Goal: Task Accomplishment & Management: Use online tool/utility

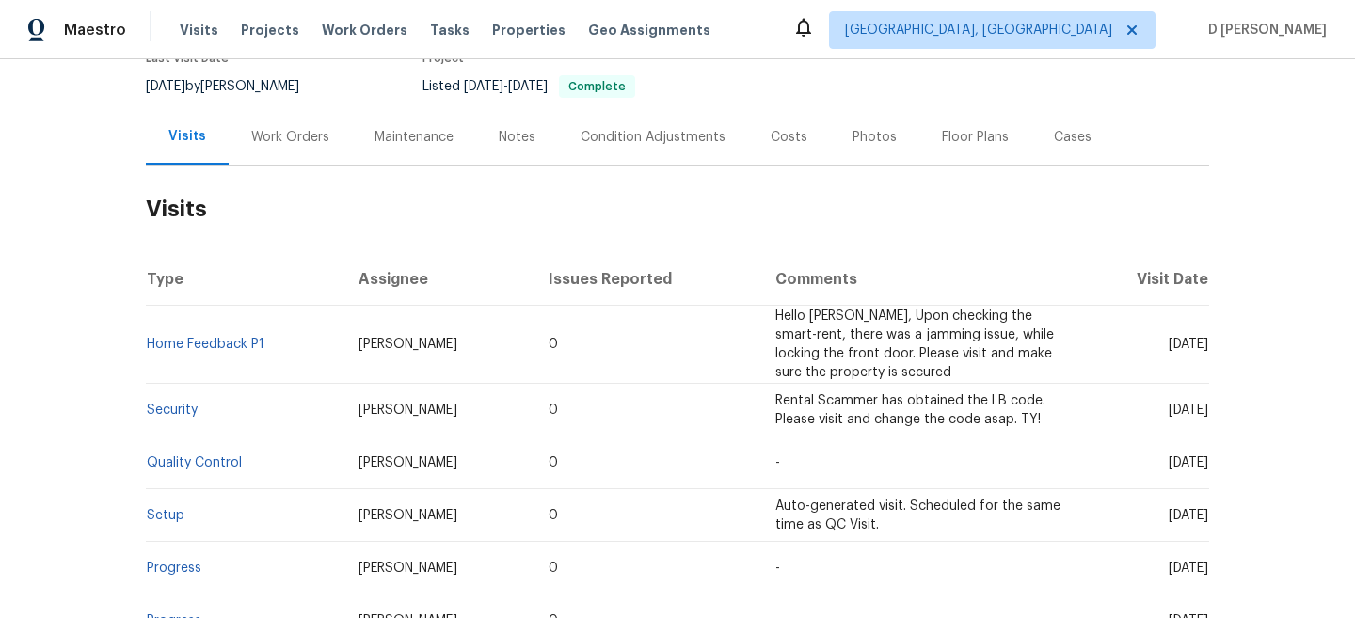
scroll to position [182, 0]
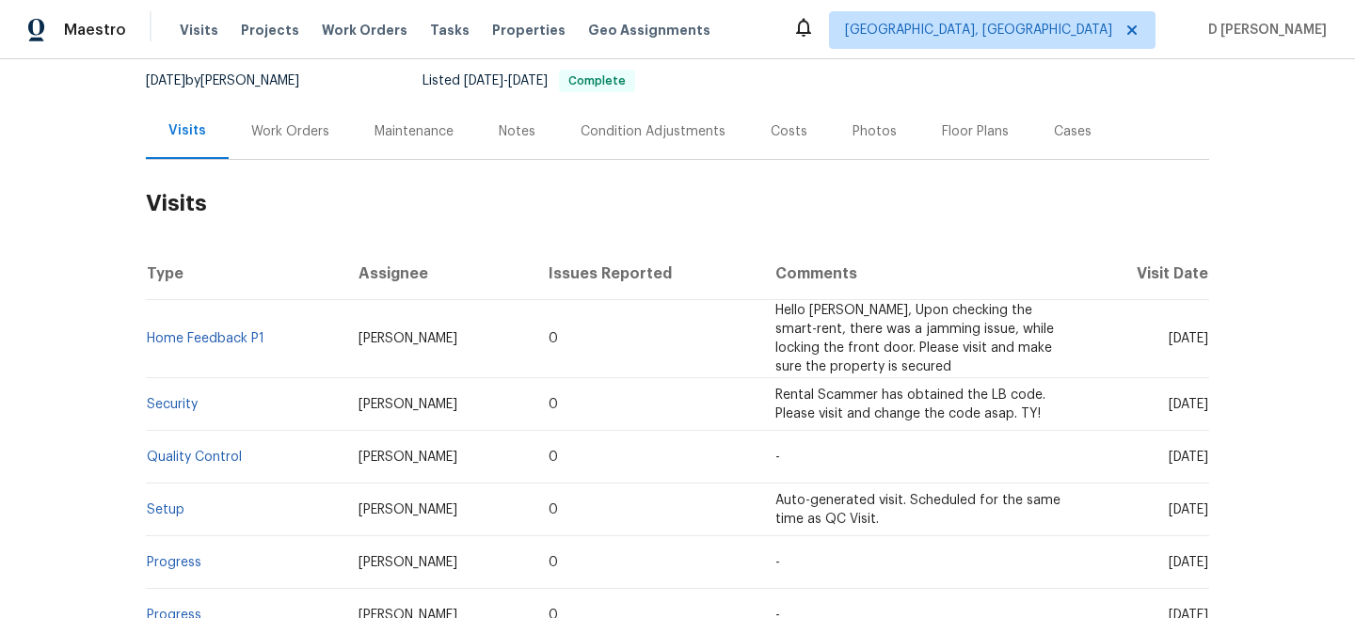
click at [262, 122] on div "Work Orders" at bounding box center [290, 131] width 78 height 19
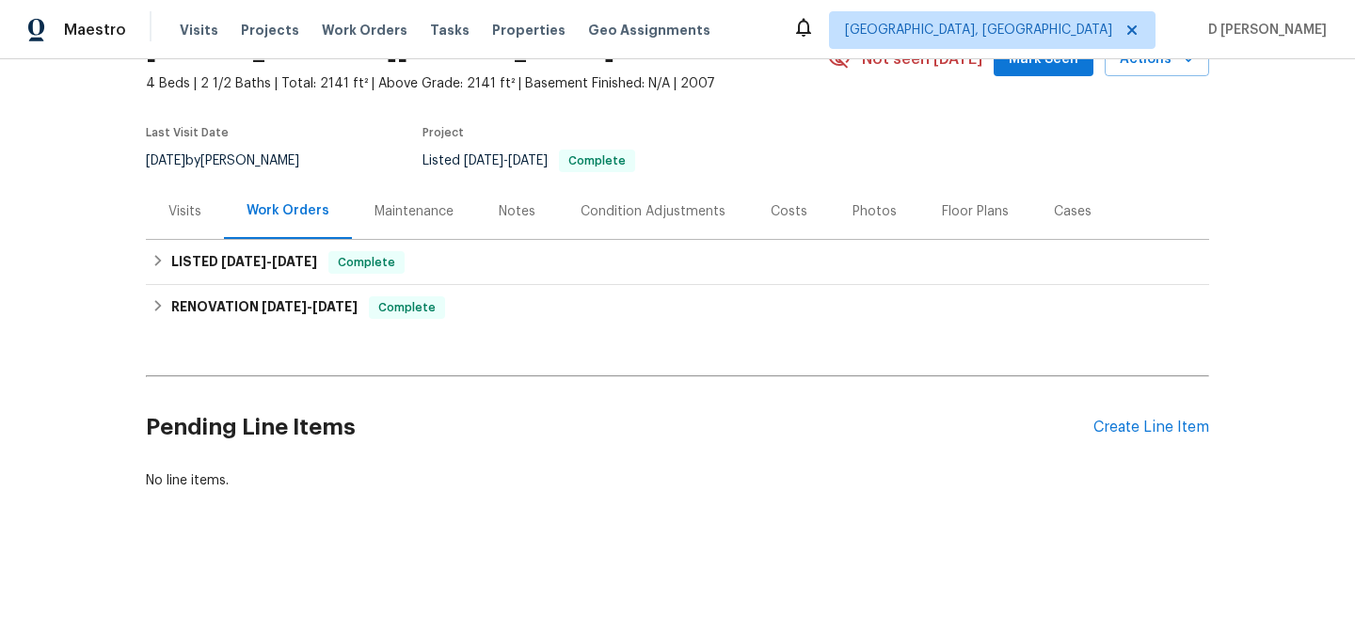
scroll to position [102, 0]
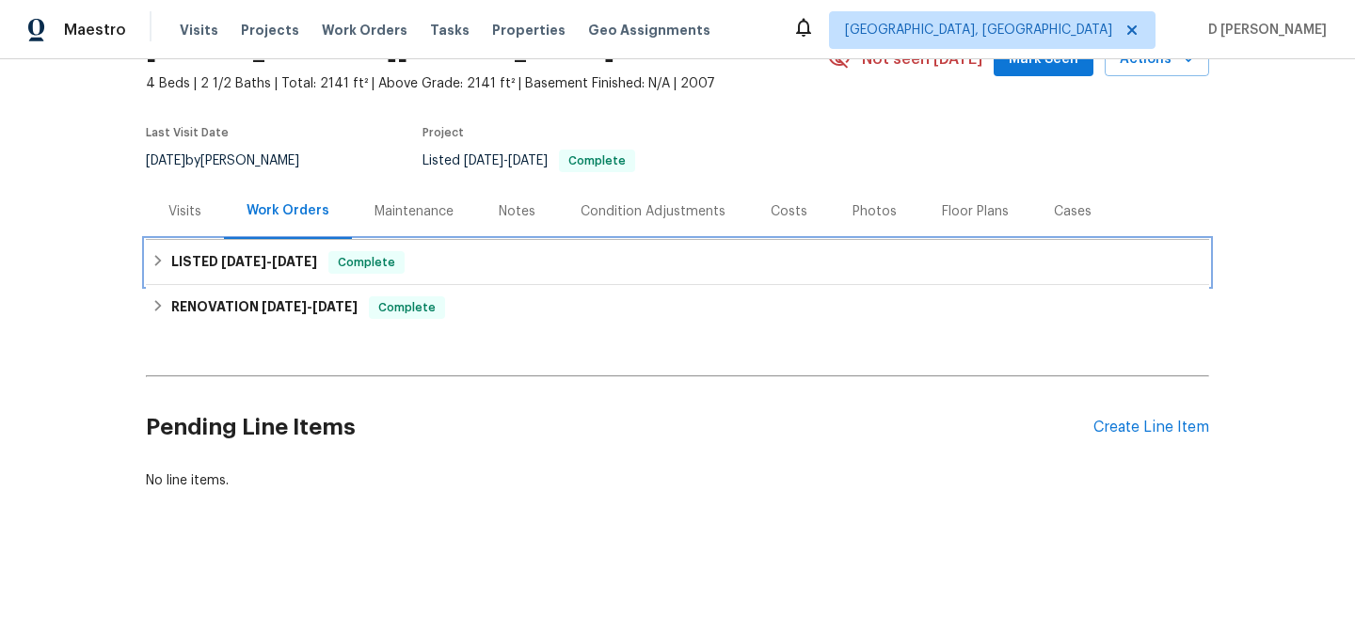
click at [163, 268] on div "LISTED 9/8/25 - 9/9/25 Complete" at bounding box center [678, 262] width 1052 height 23
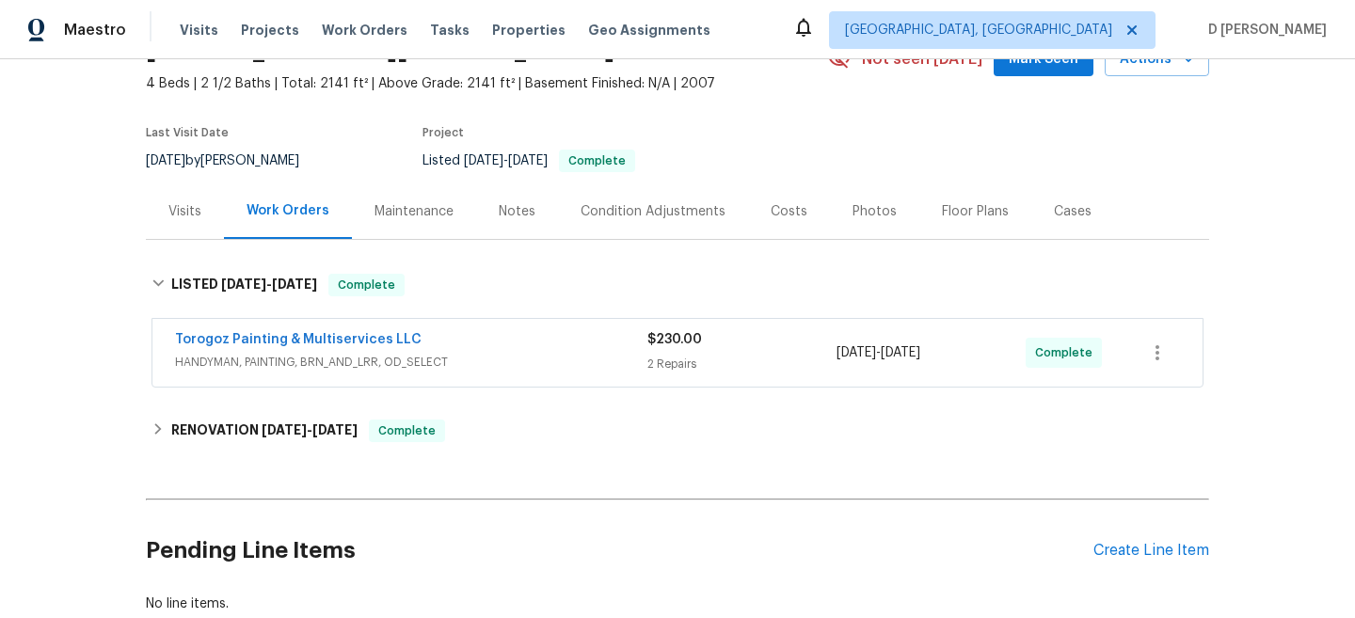
click at [292, 358] on span "HANDYMAN, PAINTING, BRN_AND_LRR, OD_SELECT" at bounding box center [411, 362] width 472 height 19
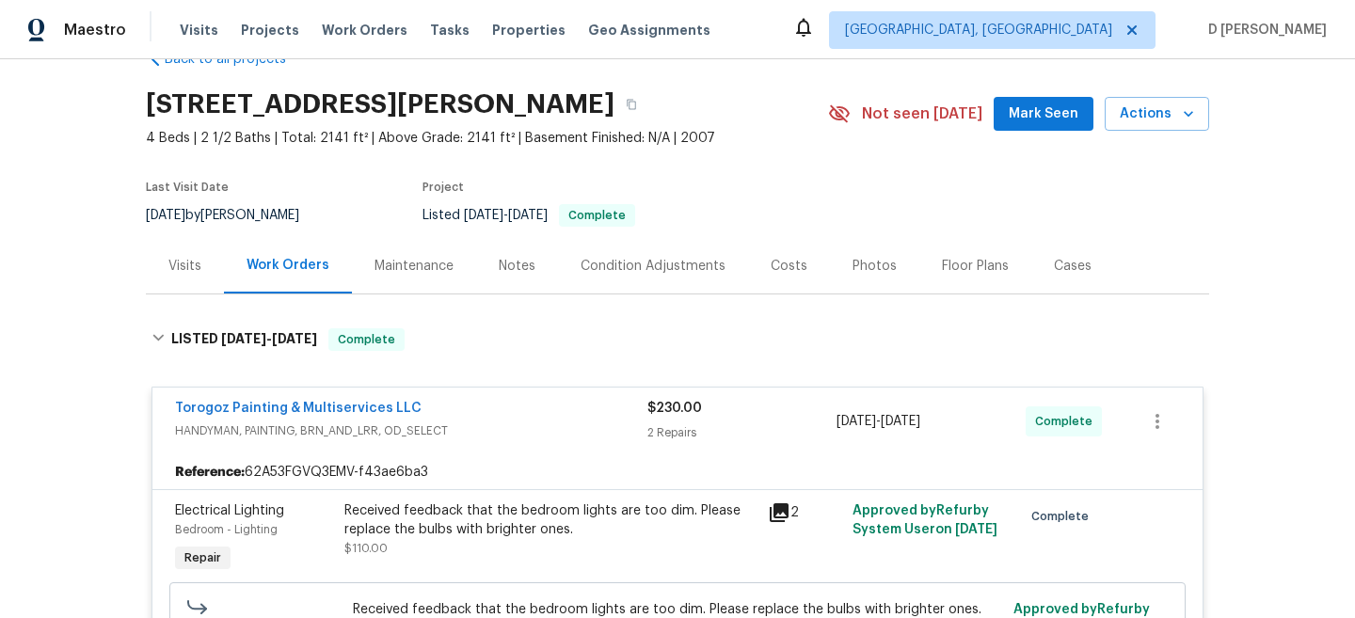
scroll to position [55, 0]
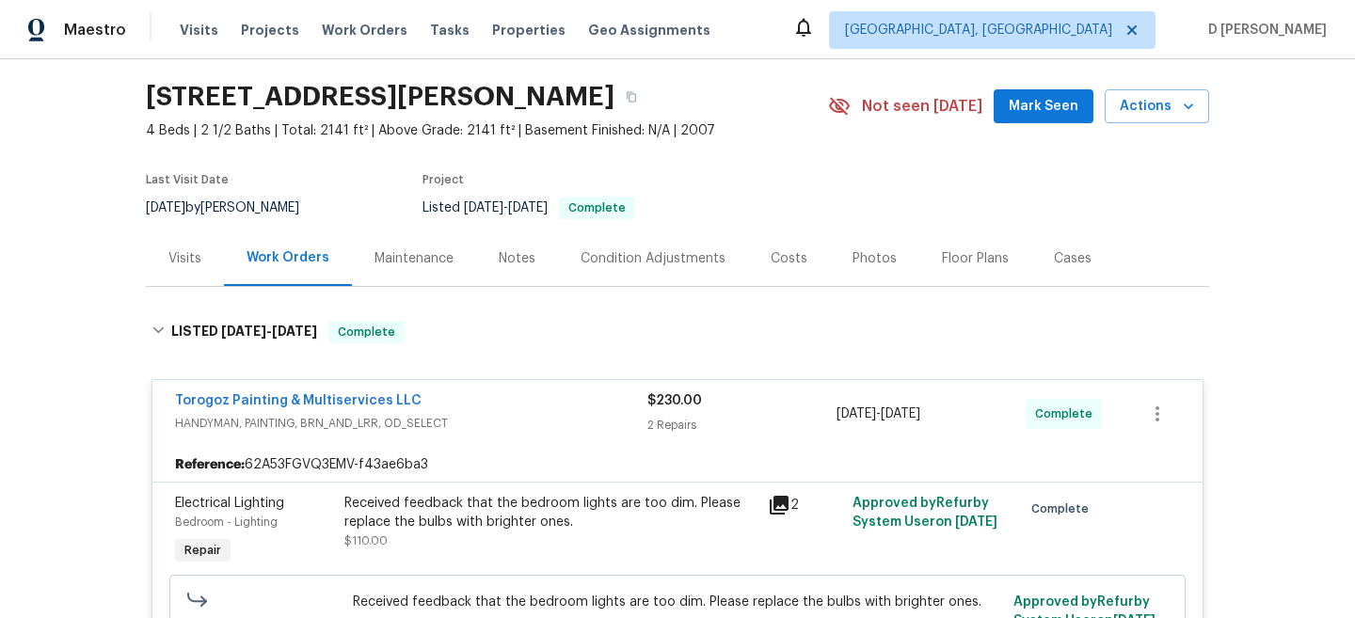
click at [171, 249] on div "Visits" at bounding box center [184, 258] width 33 height 19
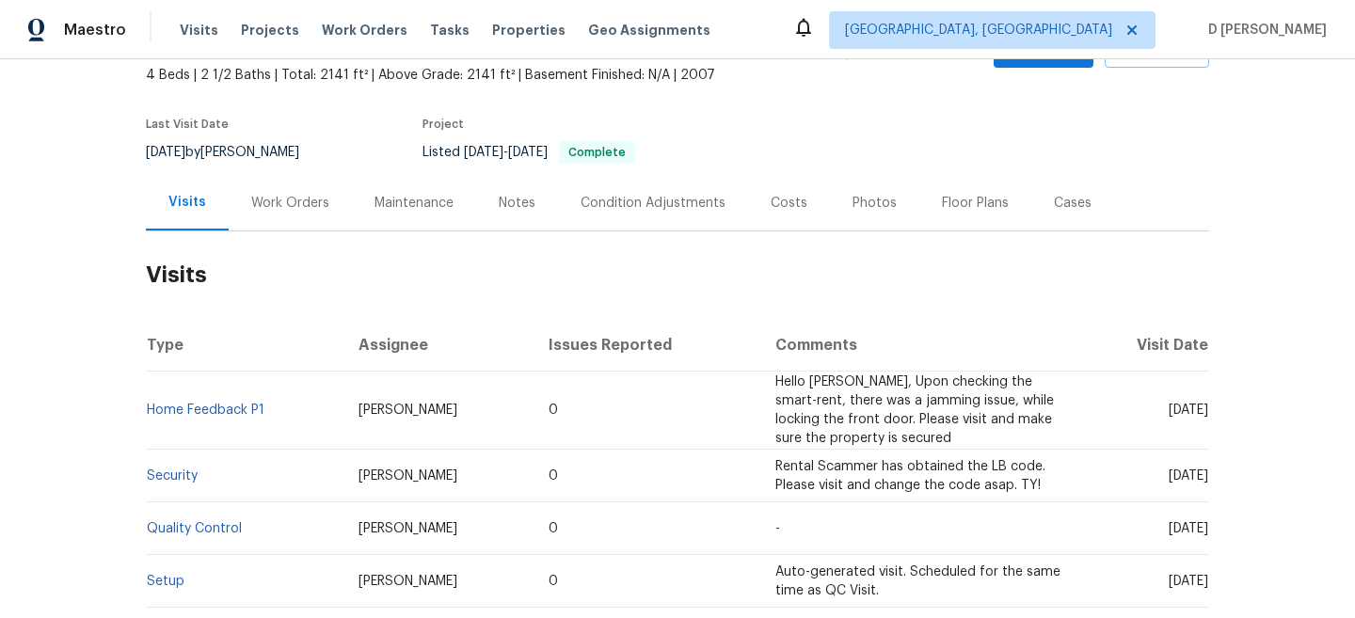
scroll to position [121, 0]
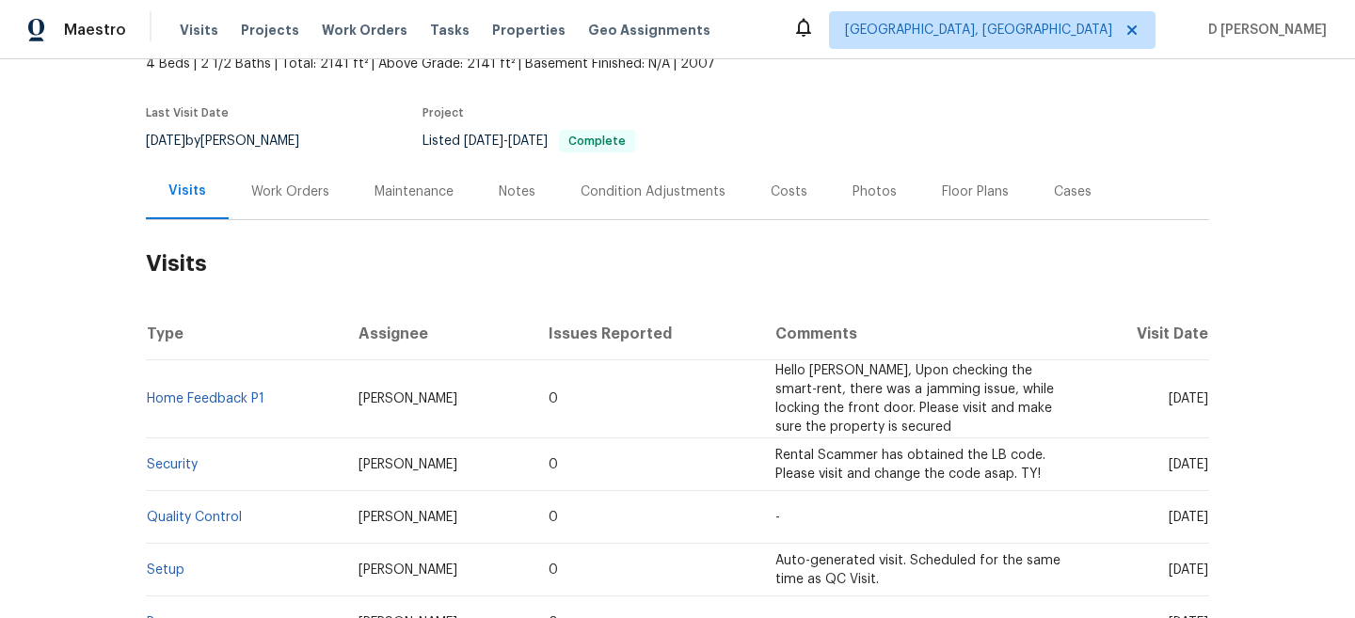
click at [1061, 200] on div "Cases" at bounding box center [1073, 192] width 83 height 56
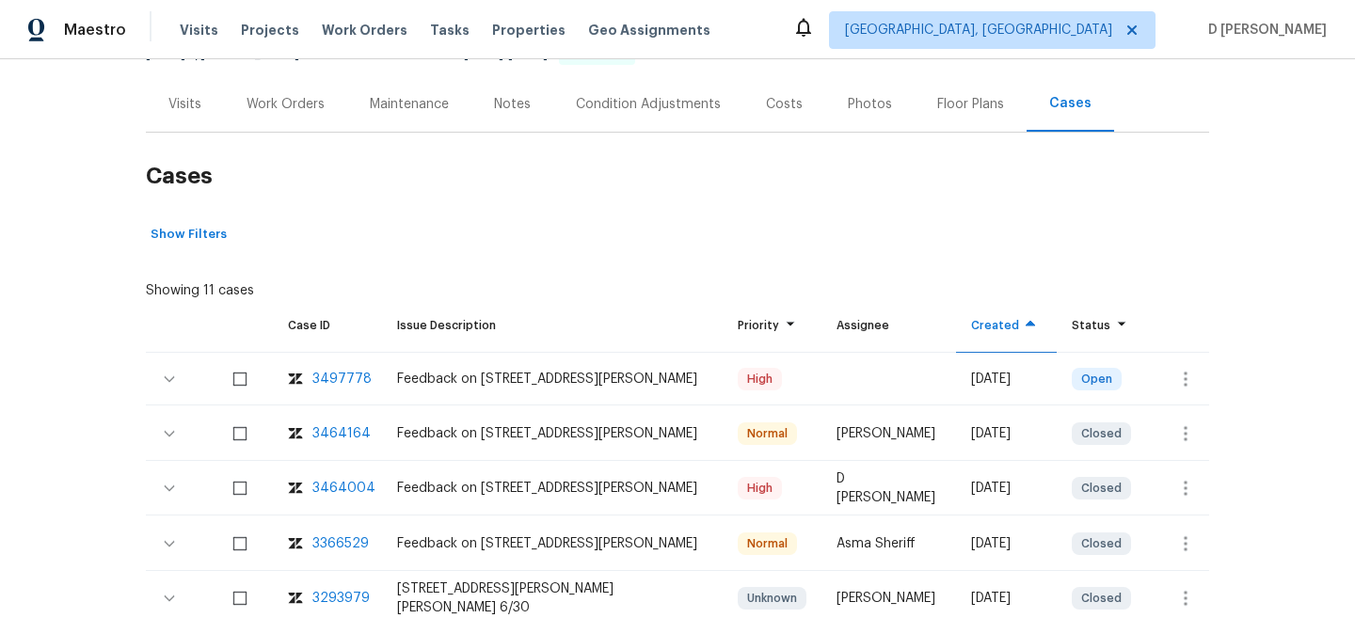
scroll to position [265, 0]
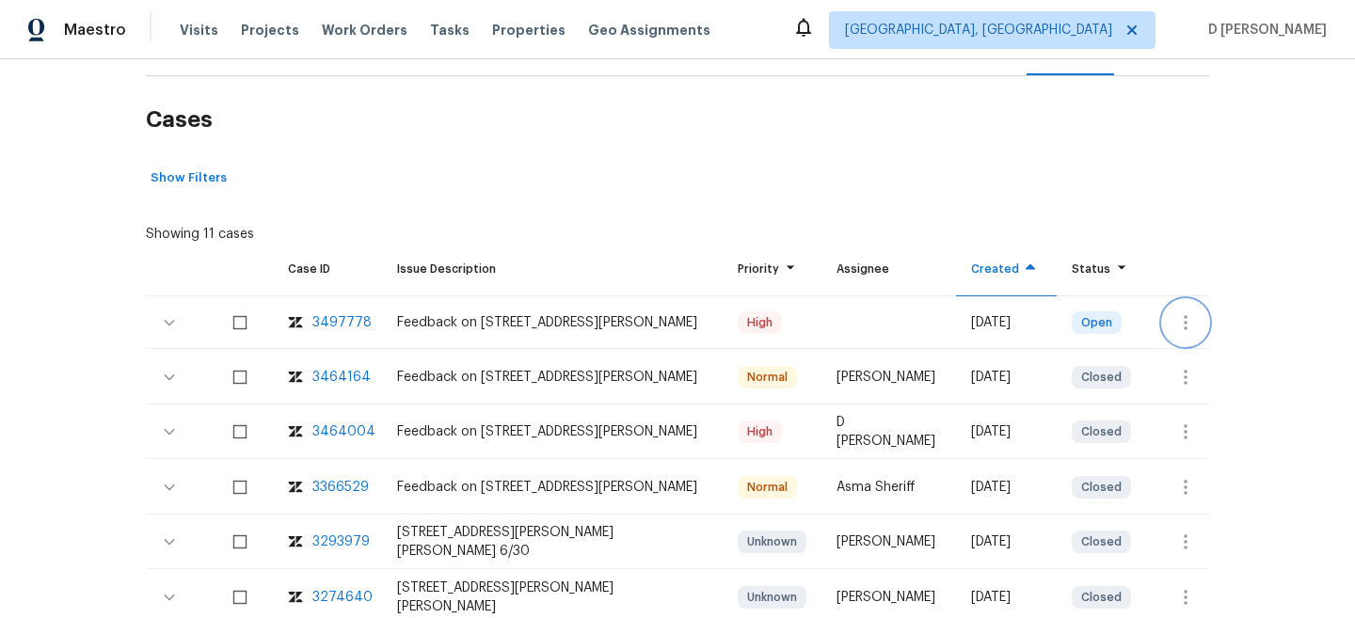
click at [1180, 321] on icon "button" at bounding box center [1186, 323] width 23 height 23
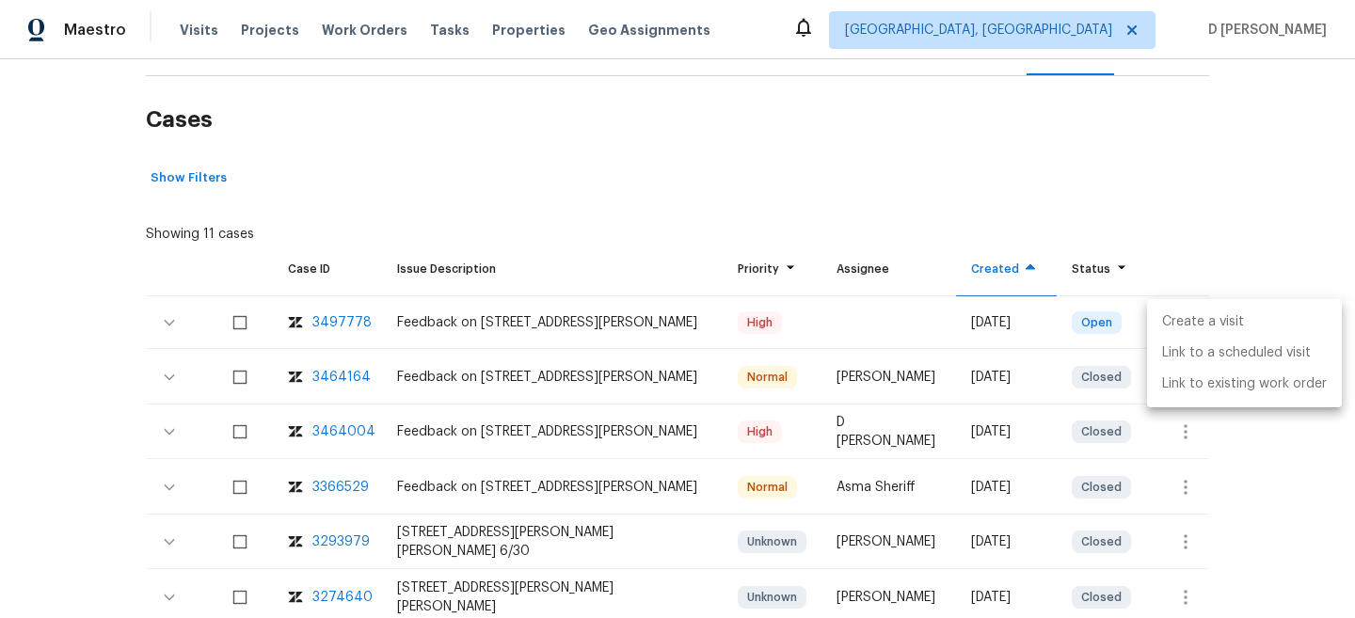
click at [1212, 330] on li "Create a visit" at bounding box center [1244, 322] width 195 height 31
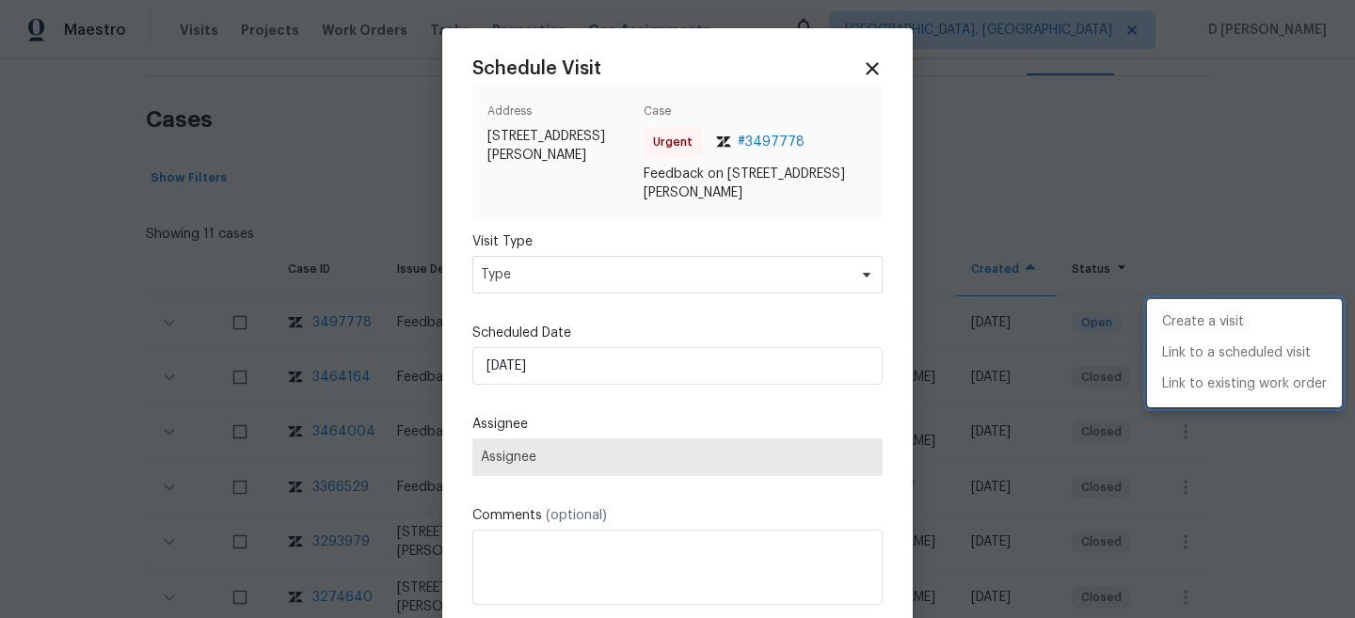
click at [604, 279] on div at bounding box center [677, 309] width 1355 height 618
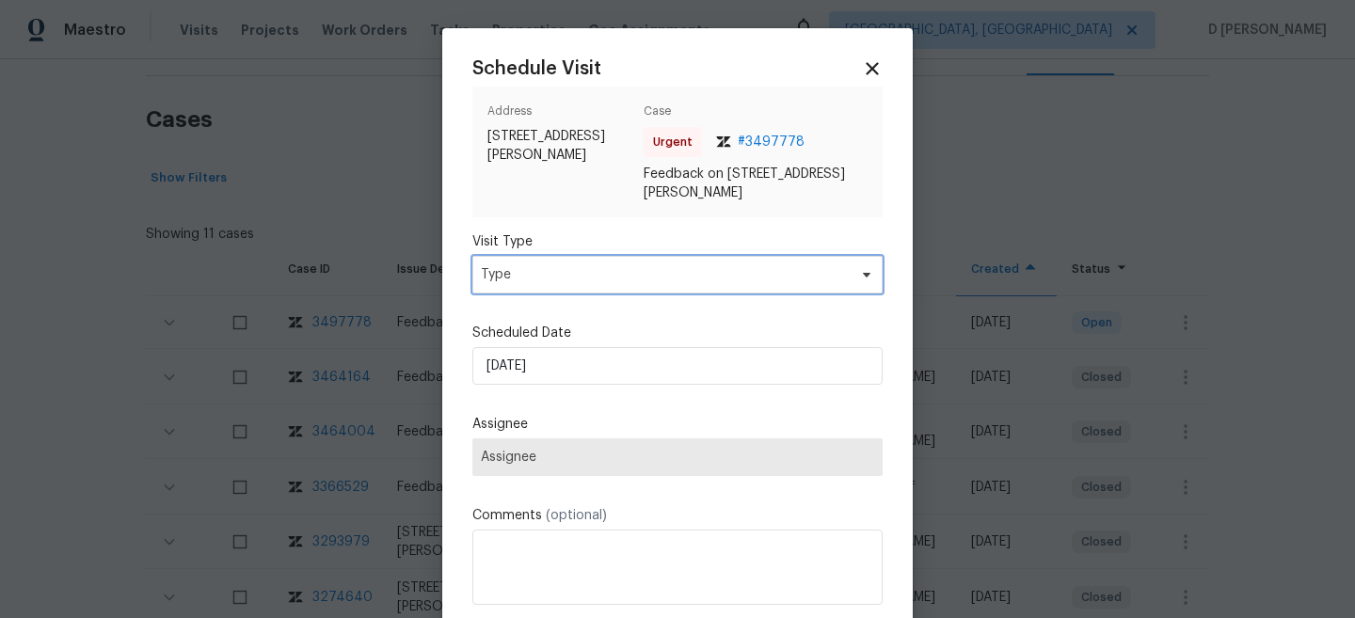
click at [604, 279] on span "Type" at bounding box center [664, 274] width 366 height 19
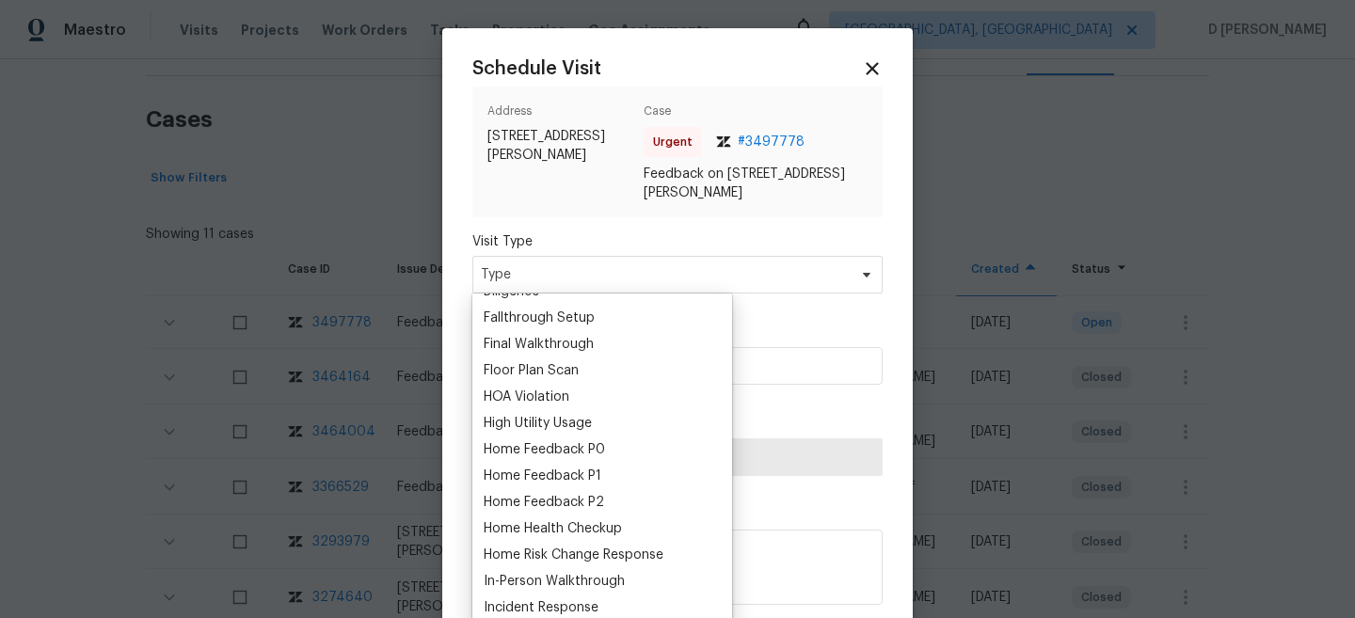
scroll to position [451, 0]
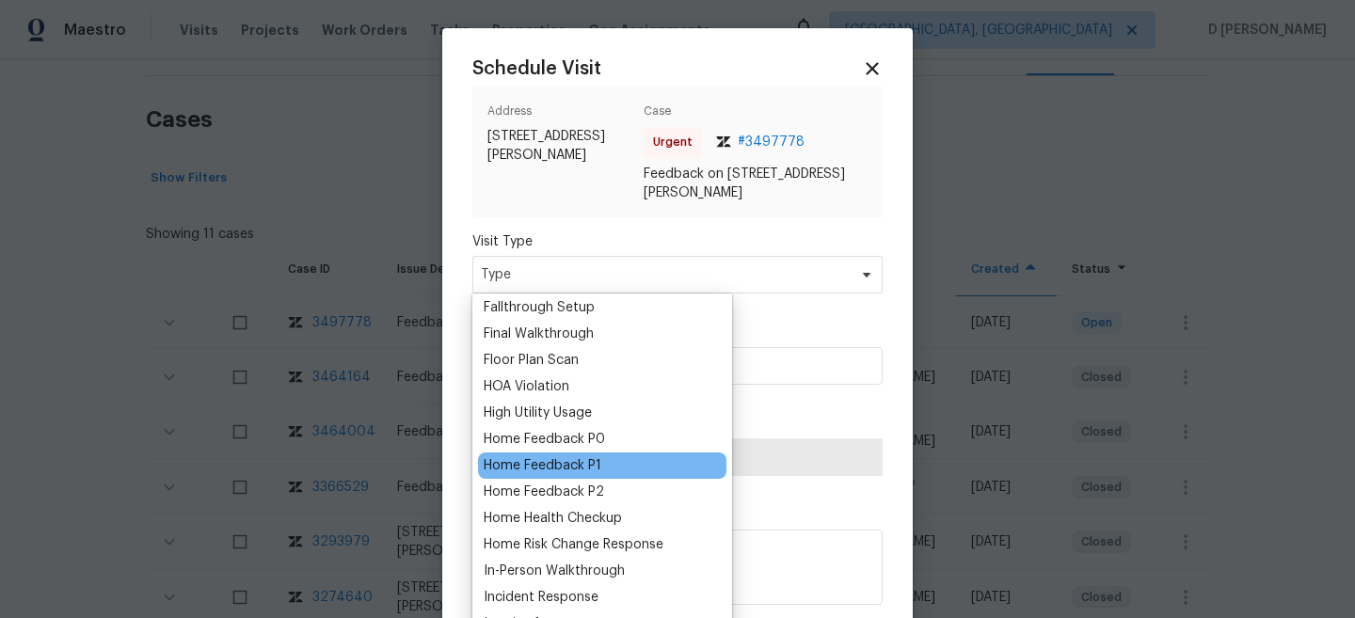
click at [586, 472] on div "Home Feedback P1" at bounding box center [543, 465] width 118 height 19
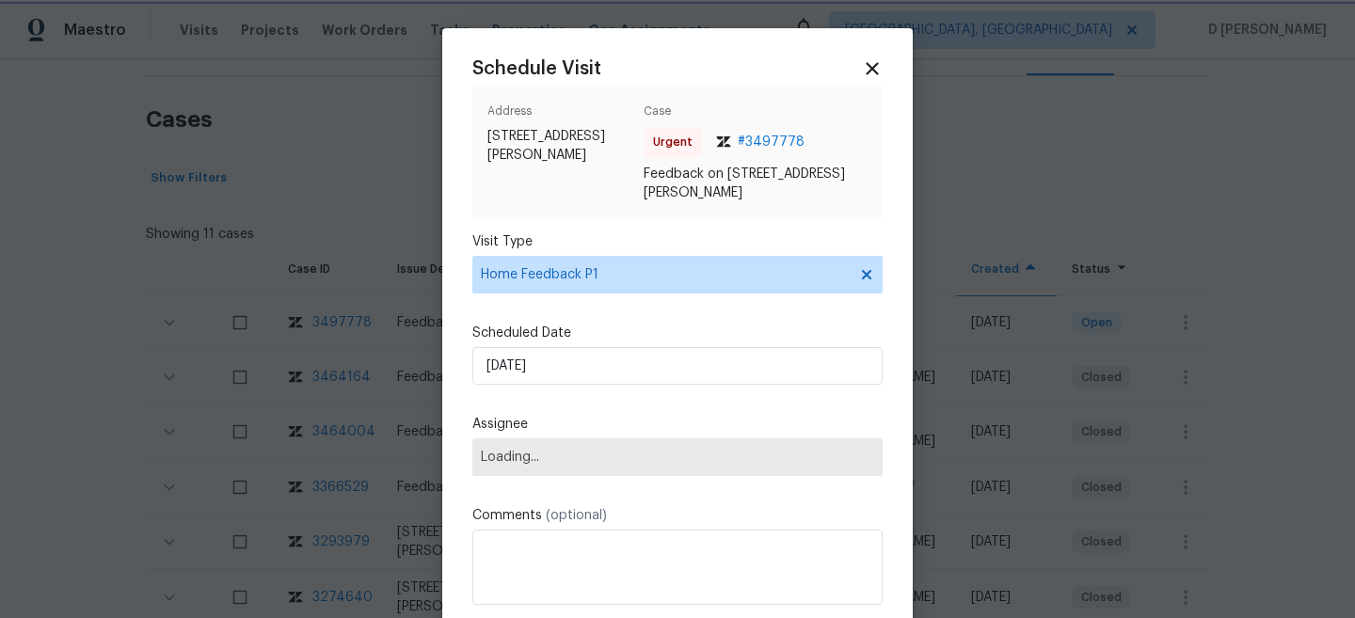
scroll to position [94, 0]
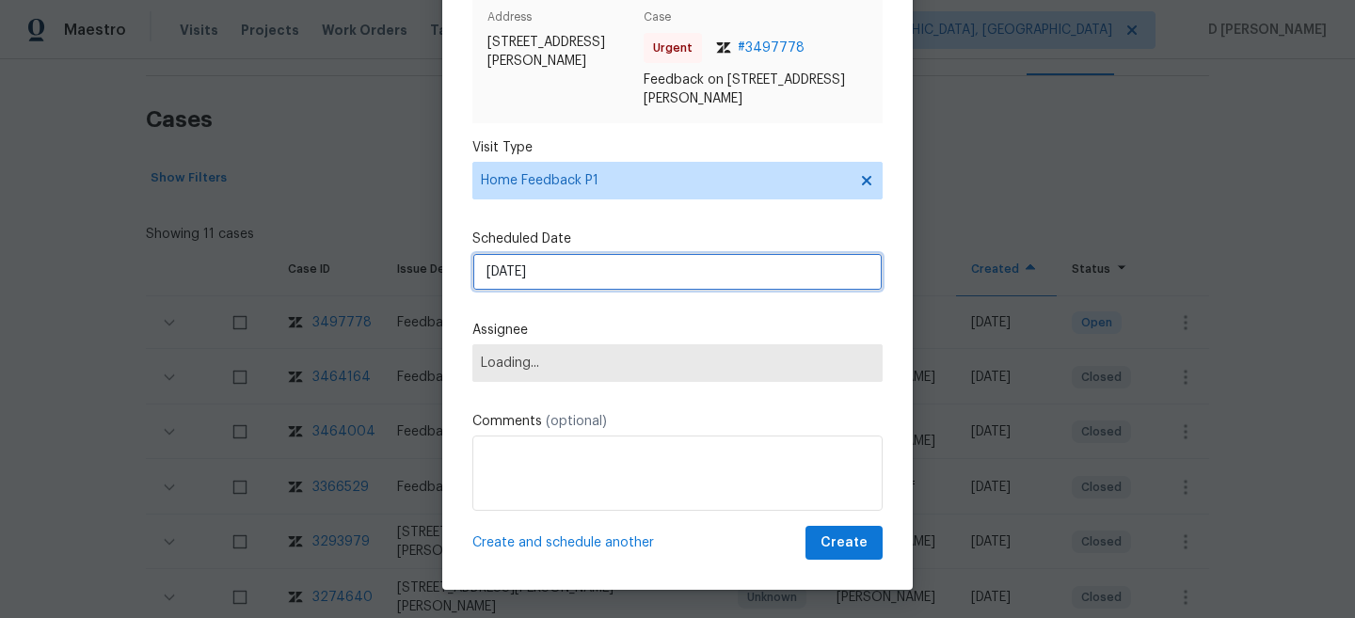
click at [603, 283] on input "17/09/2025" at bounding box center [677, 272] width 410 height 38
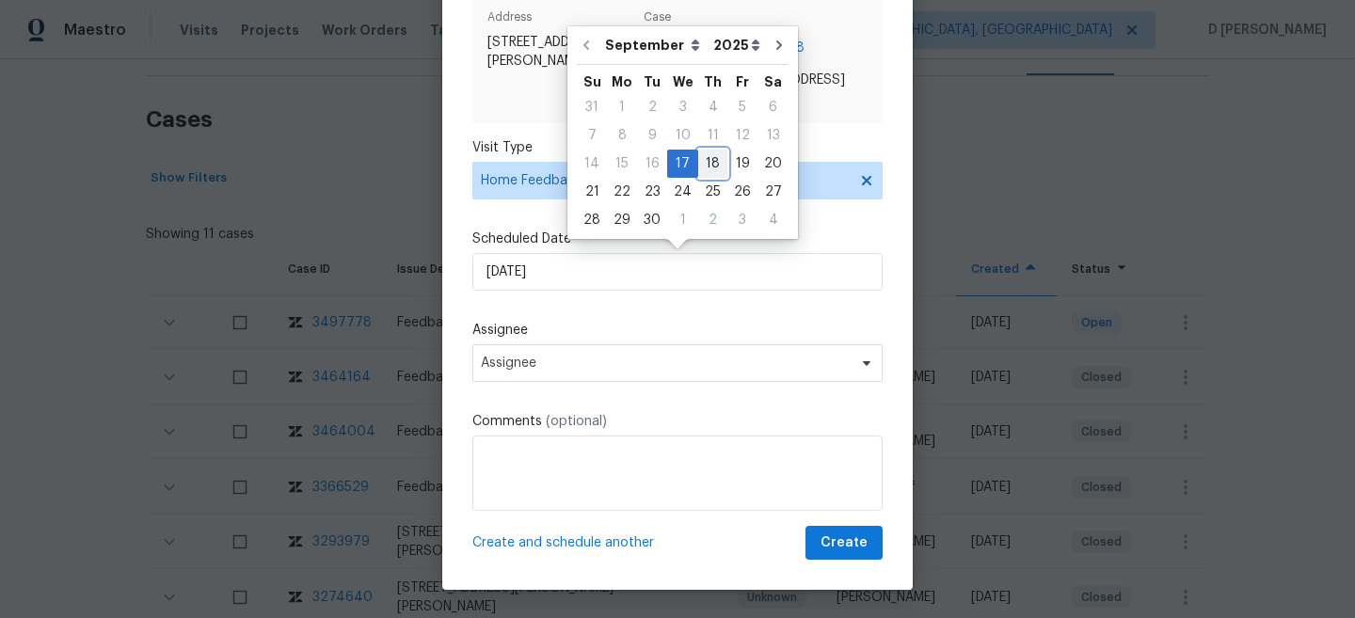
click at [708, 168] on div "18" at bounding box center [712, 164] width 29 height 26
type input "18/09/2025"
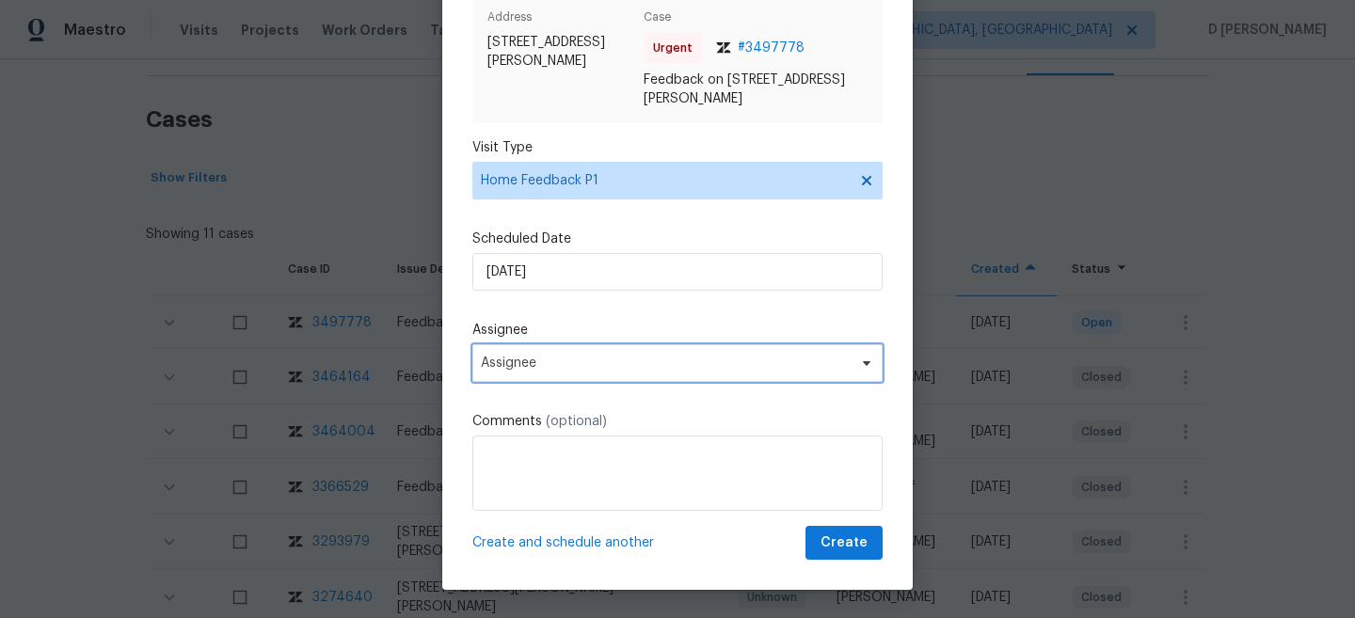
click at [620, 362] on span "Assignee" at bounding box center [665, 363] width 369 height 15
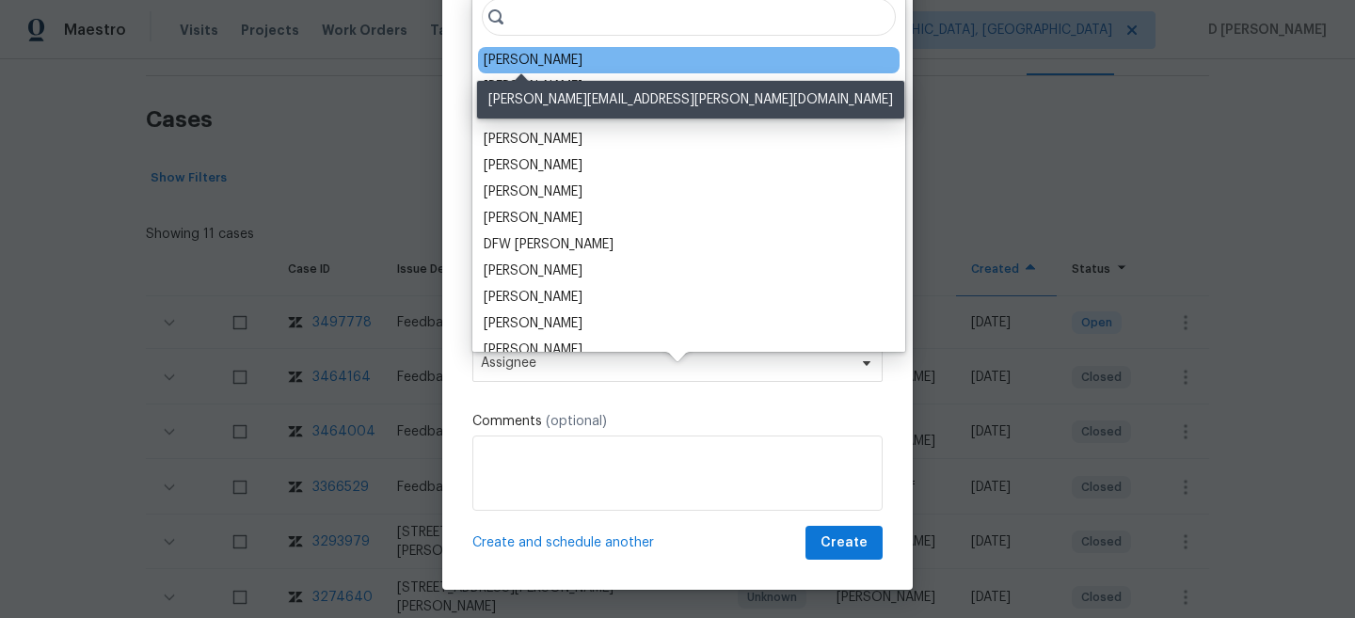
click at [525, 56] on div "Ryan Carder" at bounding box center [533, 60] width 99 height 19
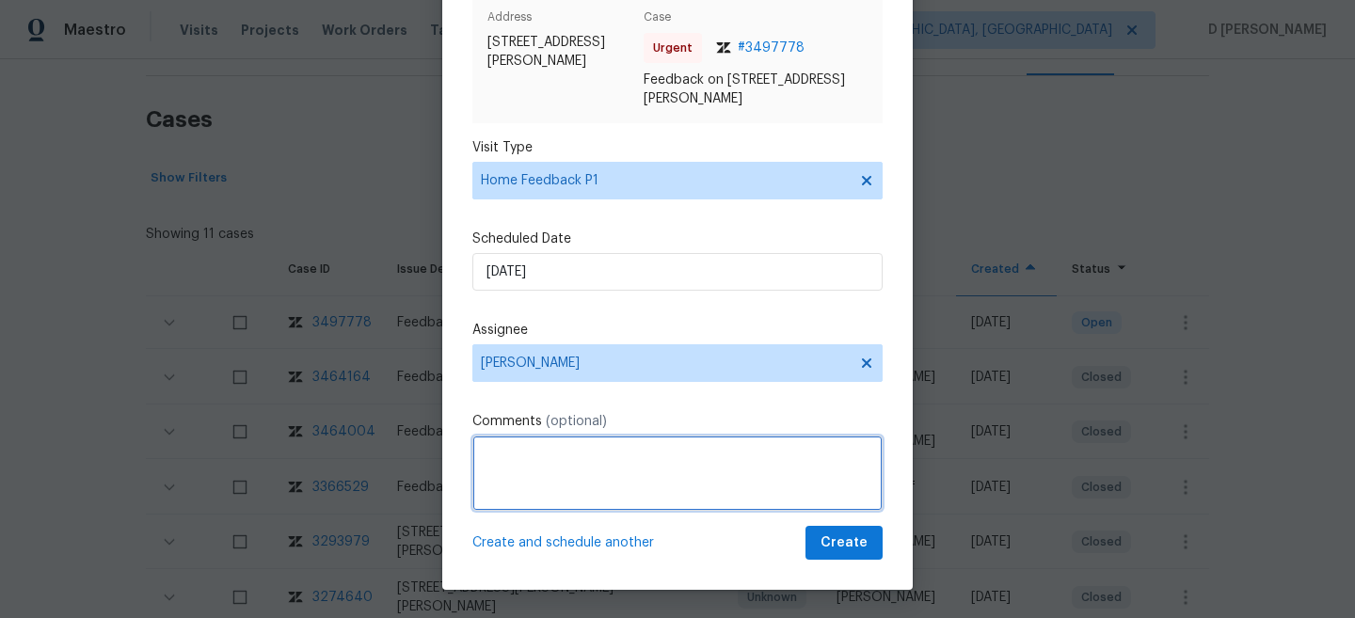
click at [569, 461] on textarea at bounding box center [677, 473] width 410 height 75
paste textarea "Flip State: DOM:"
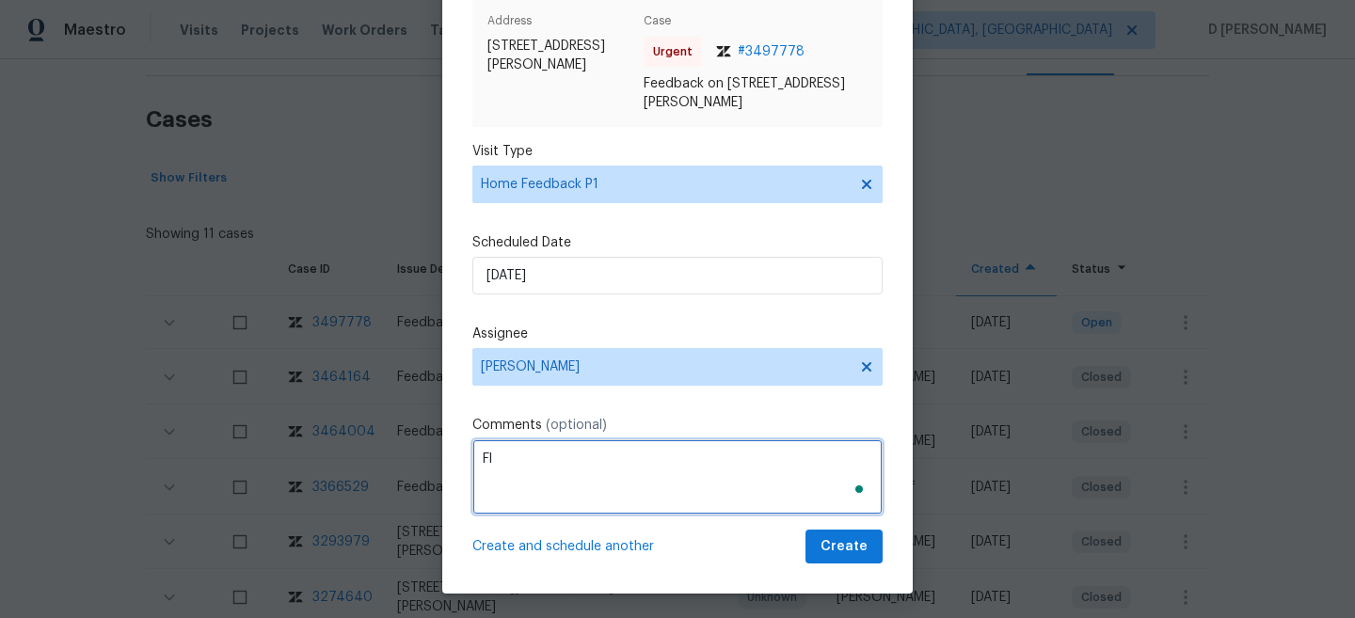
type textarea "F"
paste textarea "HPM VISIT NOTES: Flip State: DOM: No Of Time issue reported: Issue:"
drag, startPoint x: 480, startPoint y: 458, endPoint x: 682, endPoint y: 456, distance: 202.4
click at [682, 456] on textarea "HPM VISIT NOTES: Flip State: DOM: No Of Time issue reported: Issue:" at bounding box center [677, 477] width 410 height 75
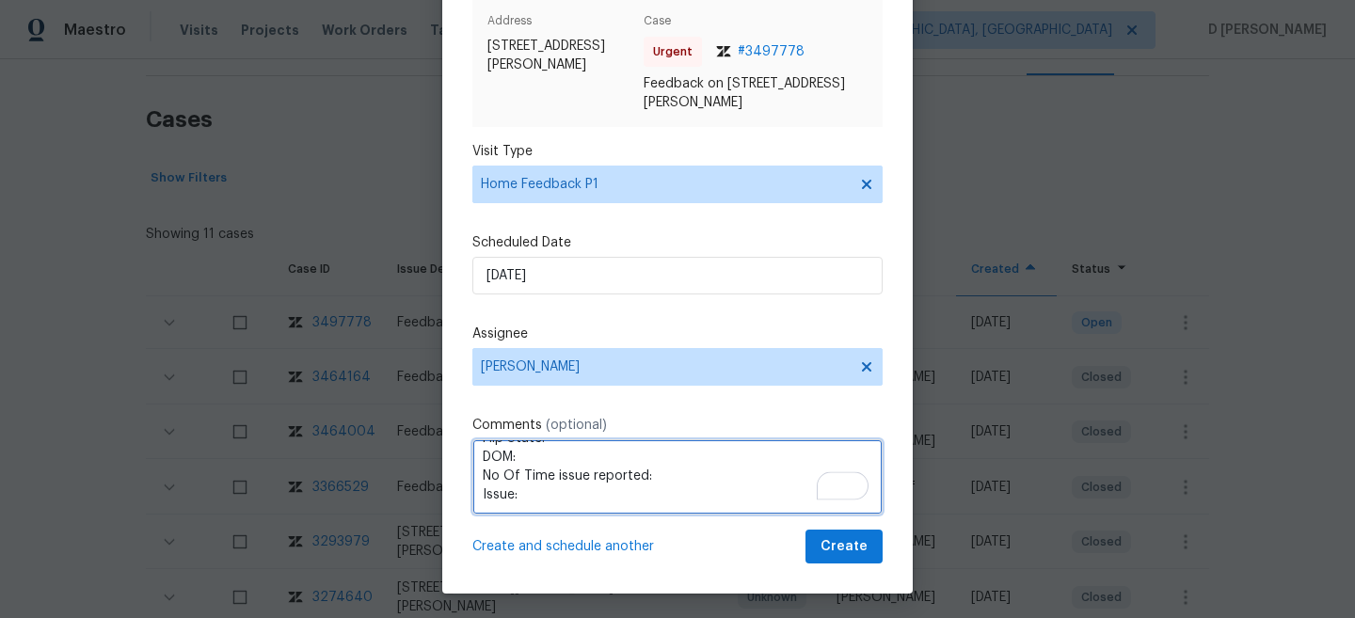
scroll to position [40, 0]
type textarea "Flip State: DOM: No Of Time issue reported: Issue:"
drag, startPoint x: 481, startPoint y: 472, endPoint x: 679, endPoint y: 510, distance: 201.4
click at [679, 510] on textarea "Flip State: DOM: No Of Time issue reported: Issue:" at bounding box center [677, 477] width 410 height 75
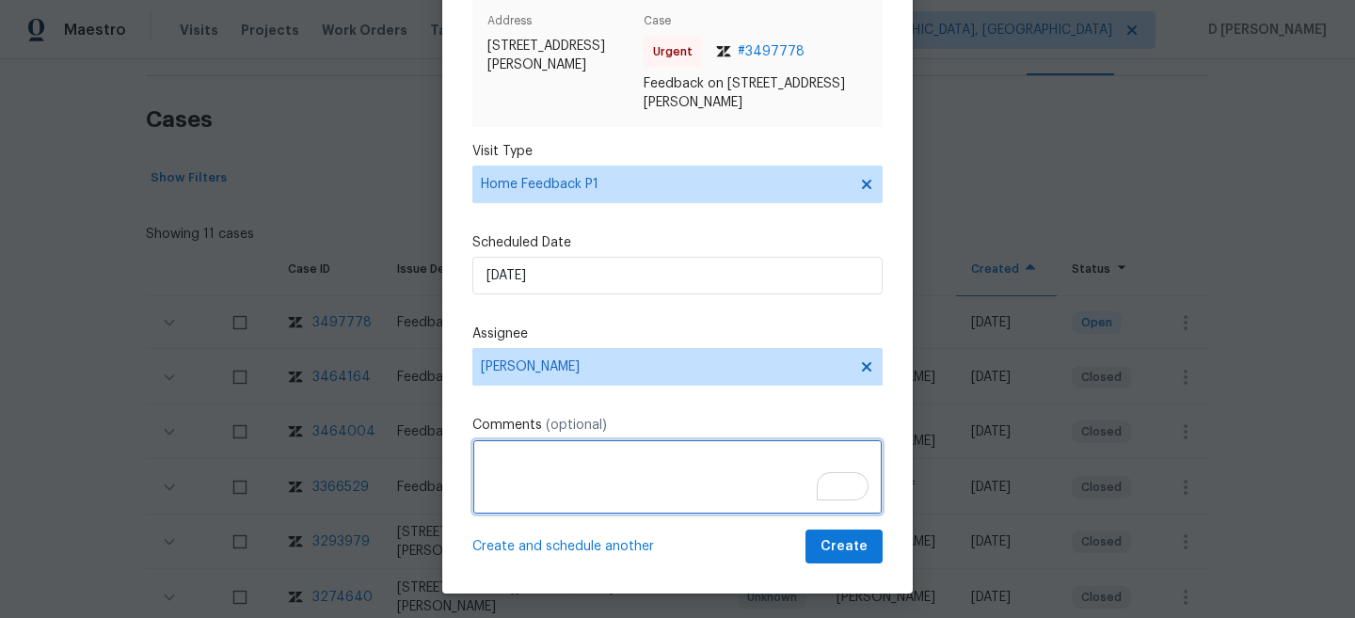
paste textarea "HPM VISIT NOTES: Flip State: DOM: No Of Time issue reported: Issue:"
drag, startPoint x: 483, startPoint y: 456, endPoint x: 636, endPoint y: 456, distance: 153.4
click at [636, 456] on textarea "HPM VISIT NOTES: Flip State: DOM: No Of Time issue reported: Issue:" at bounding box center [677, 477] width 410 height 75
click at [556, 460] on textarea "Flip State: DOM: No Of Time issue reported: Issue:" at bounding box center [677, 477] width 410 height 75
paste textarea "Listed"
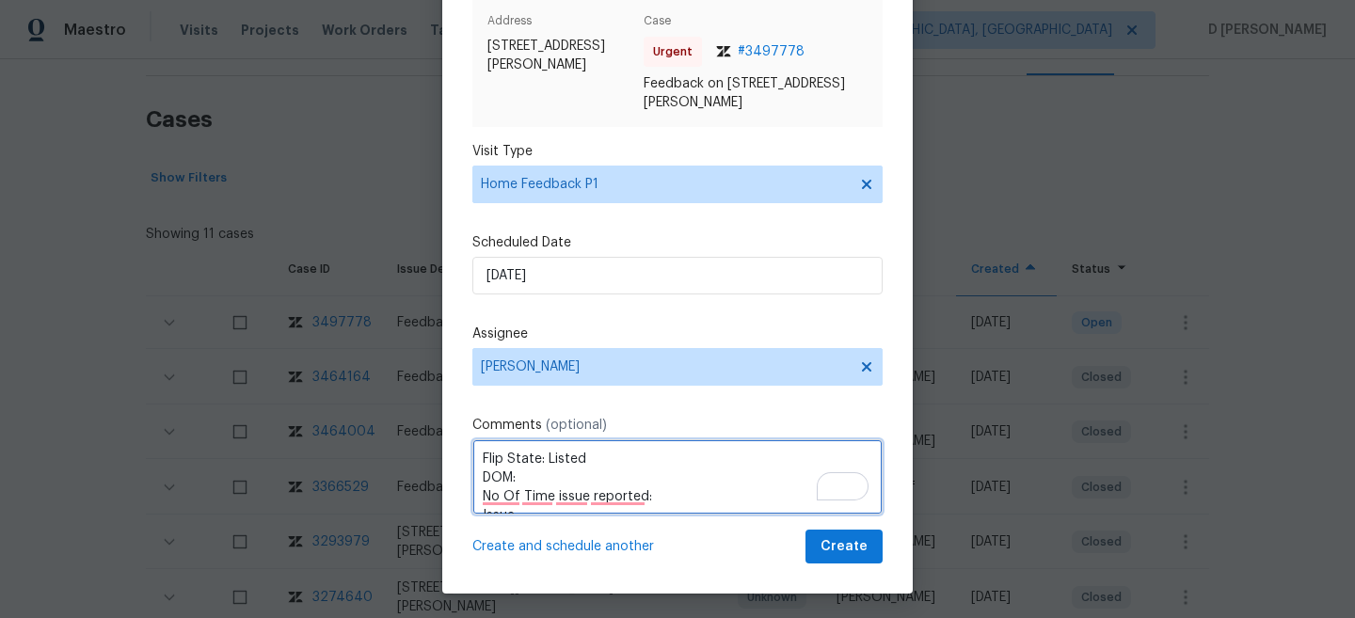
click at [533, 474] on textarea "Flip State: Listed DOM: No Of Time issue reported: Issue:" at bounding box center [677, 477] width 410 height 75
paste textarea "64"
click at [664, 476] on textarea "Flip State: Listed DOM: 64 No Of Time issue reported: Issue:" at bounding box center [677, 477] width 410 height 75
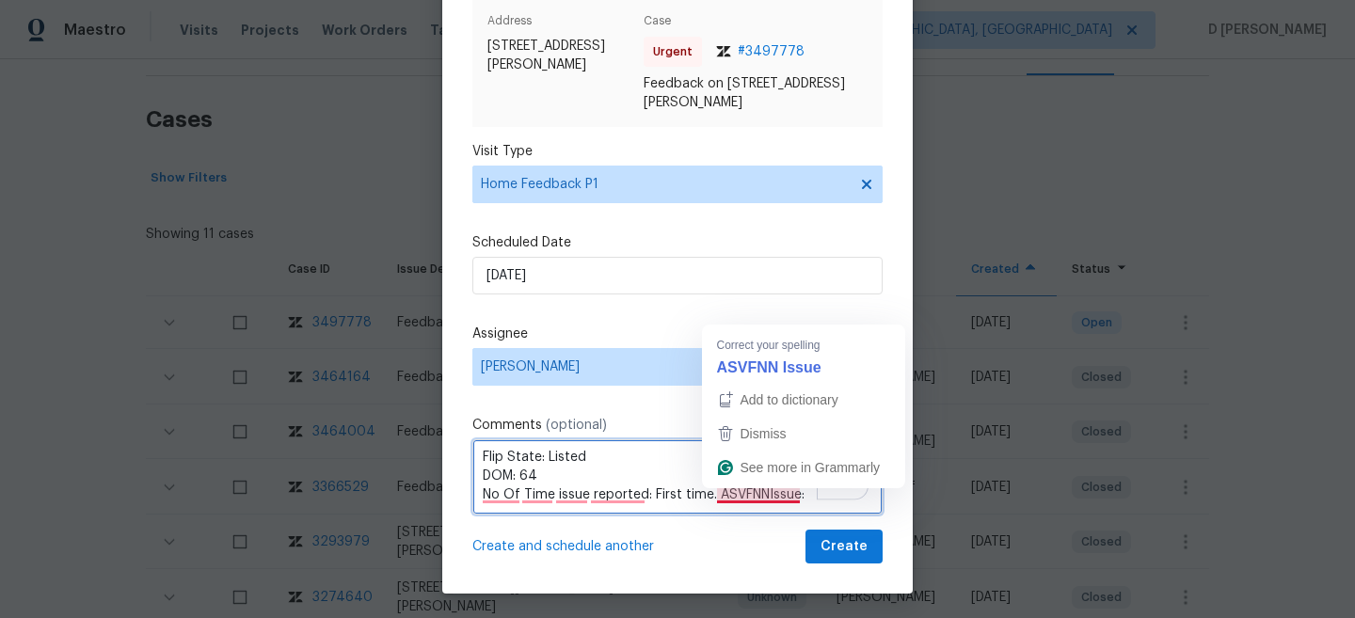
click at [720, 492] on textarea "Flip State: Listed DOM: 64 No Of Time issue reported: First time. ASVFNNIssue:" at bounding box center [677, 477] width 410 height 75
drag, startPoint x: 715, startPoint y: 494, endPoint x: 805, endPoint y: 493, distance: 89.4
click at [805, 493] on textarea "Flip State: Listed DOM: 64 No Of Time issue reported: First time. ASVFNNIssue:" at bounding box center [677, 477] width 410 height 75
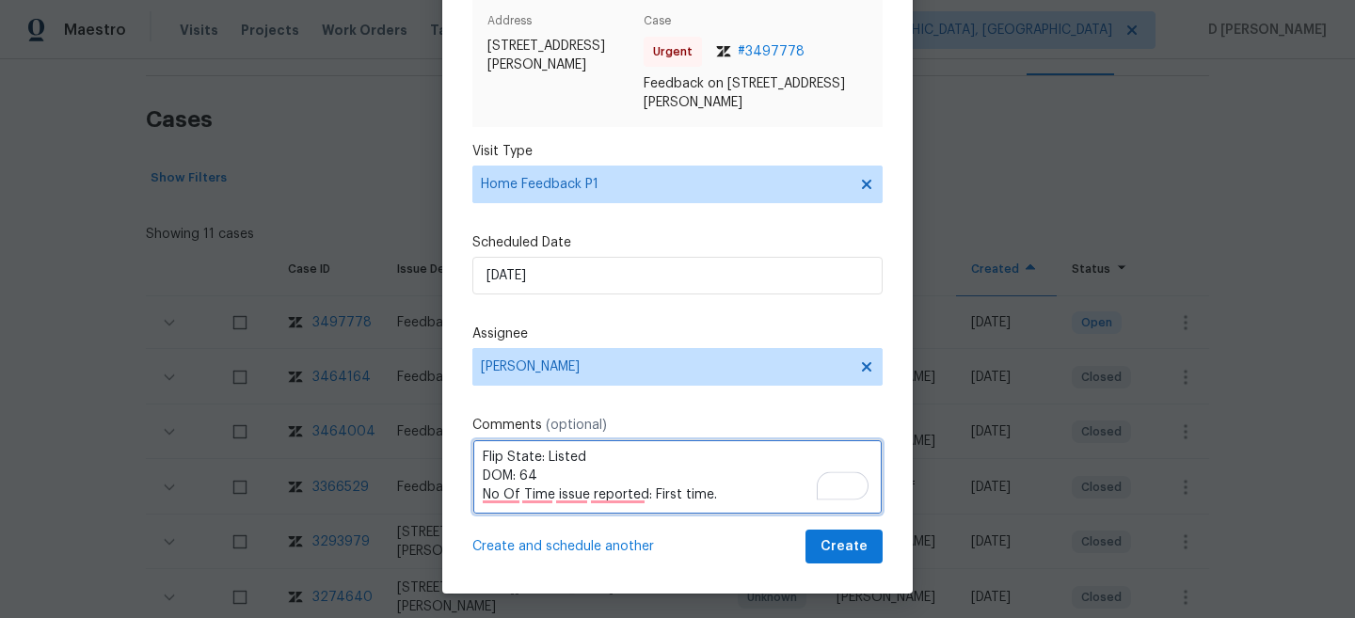
scroll to position [94, 0]
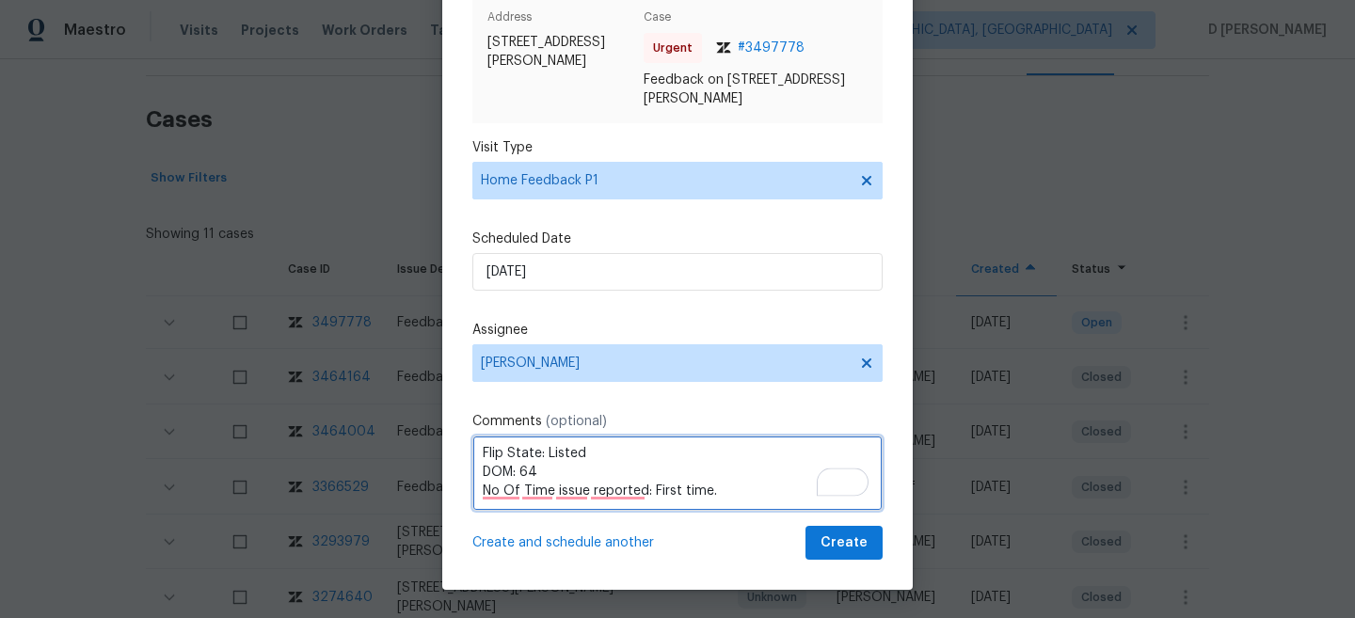
click at [730, 491] on textarea "Flip State: Listed DOM: 64 No Of Time issue reported: First time." at bounding box center [677, 473] width 410 height 75
paste textarea "Issue:"
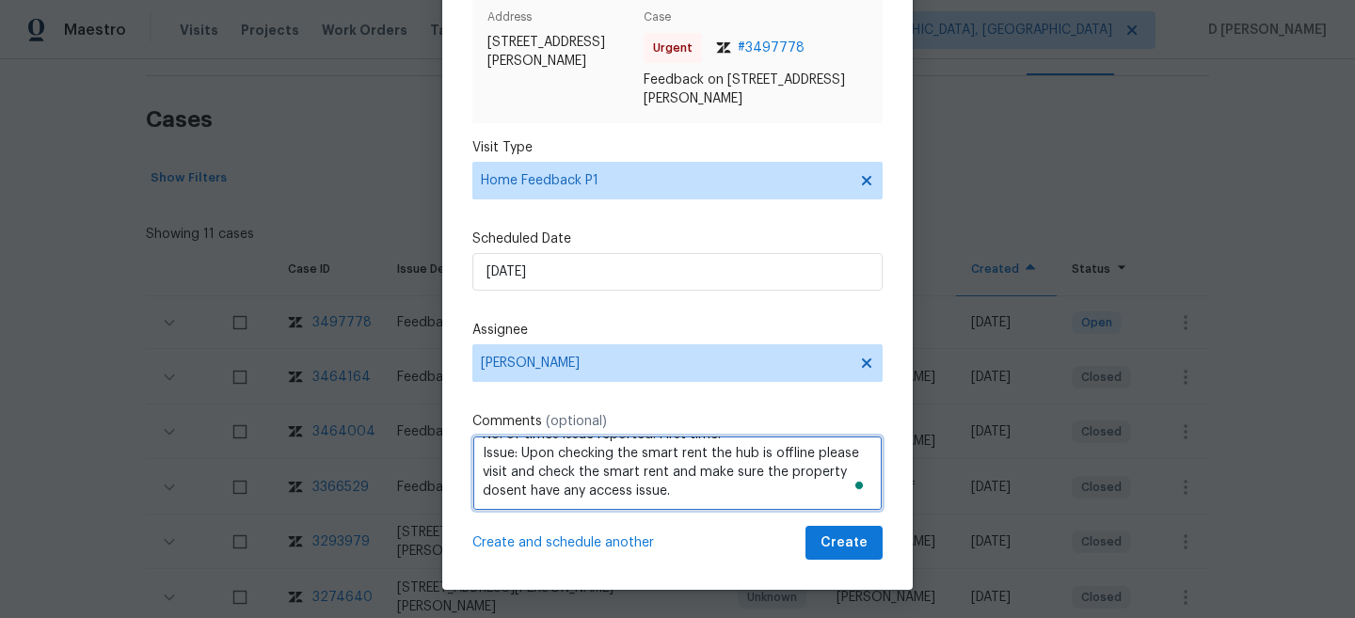
type textarea "Flip State: Listed DOM: 64 No. of times issue reported: First time. Issue: Upon…"
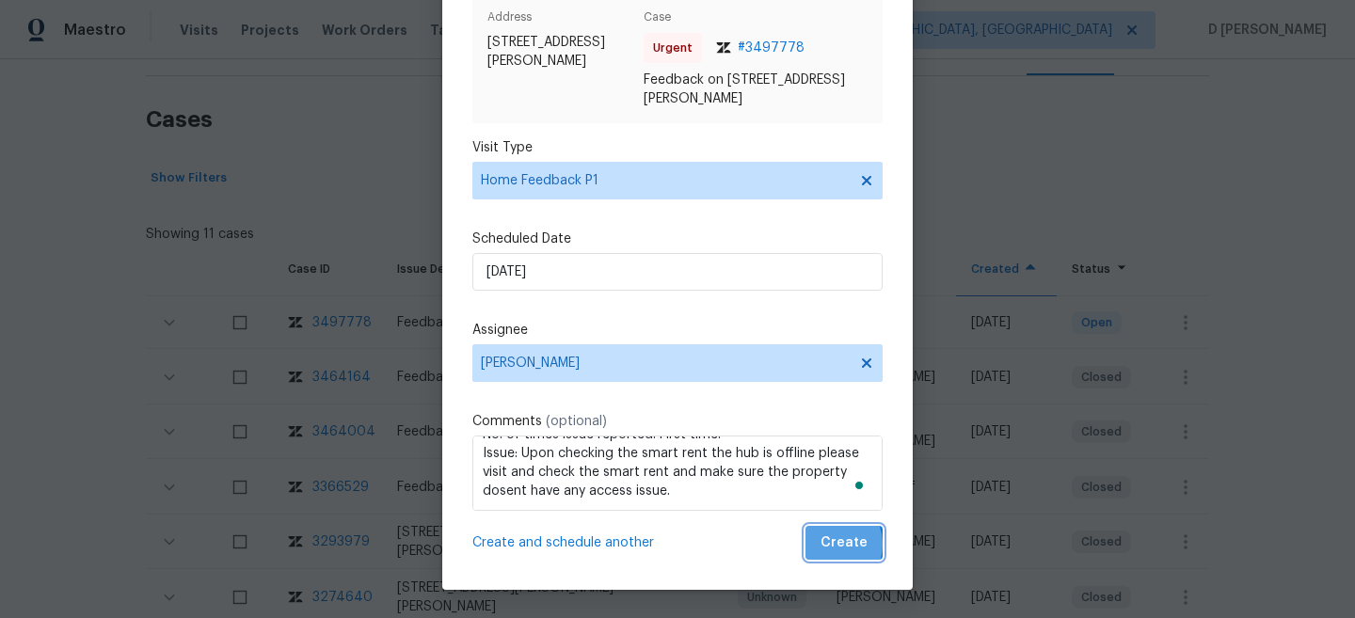
click at [829, 545] on span "Create" at bounding box center [844, 544] width 47 height 24
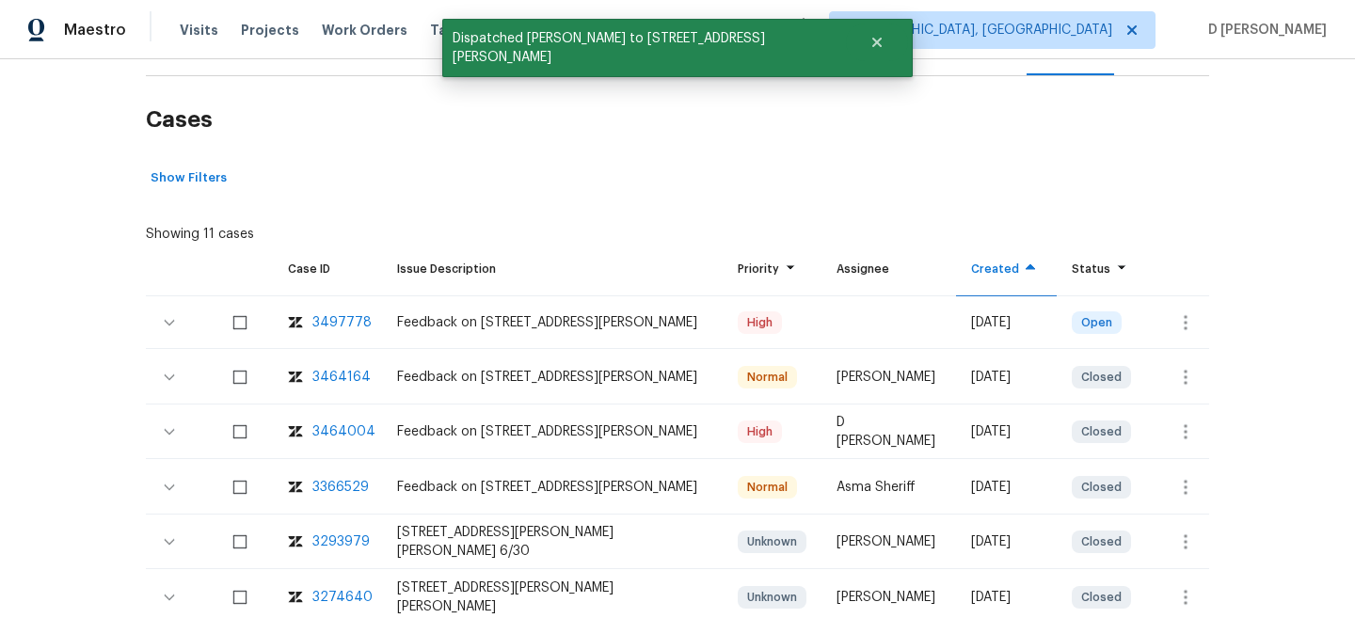
scroll to position [0, 0]
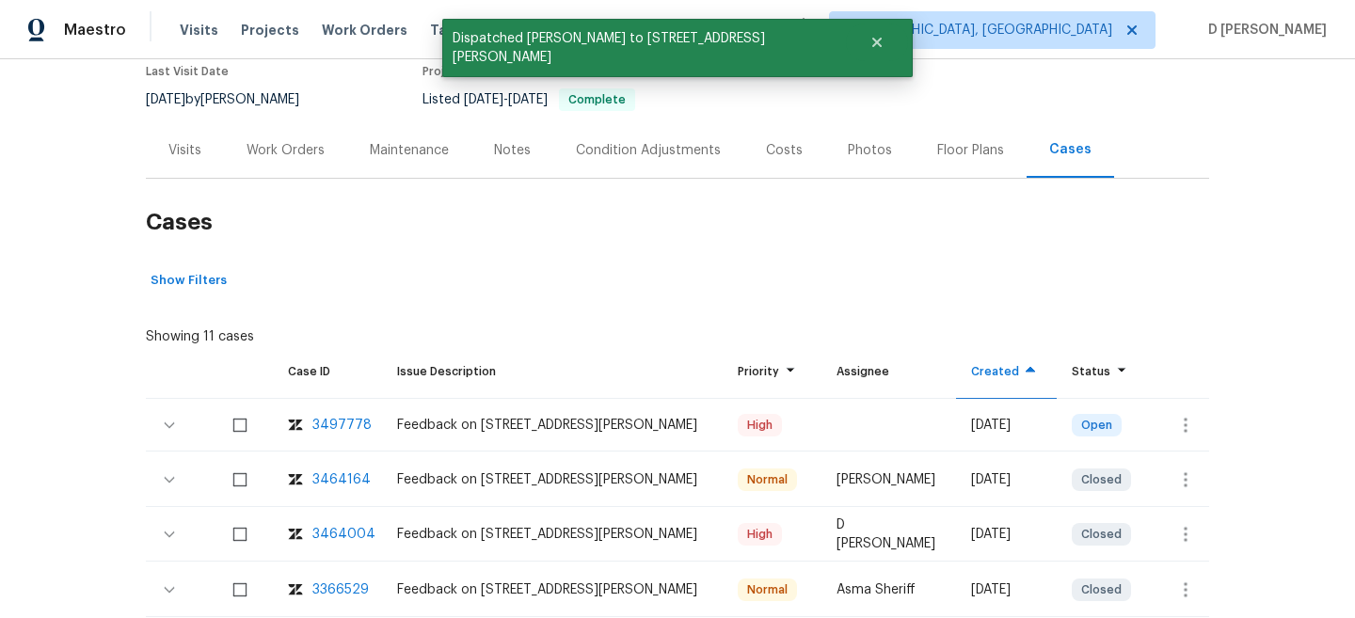
click at [186, 151] on div "Visits" at bounding box center [184, 150] width 33 height 19
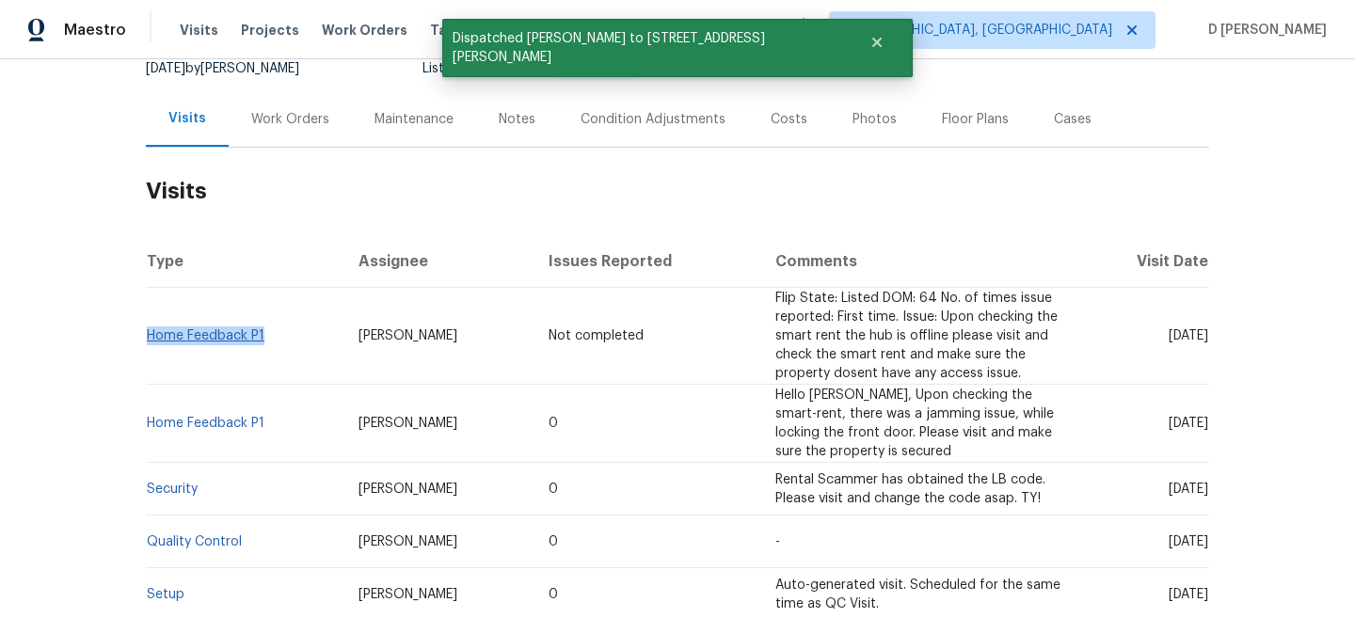
drag, startPoint x: 282, startPoint y: 341, endPoint x: 151, endPoint y: 334, distance: 131.9
click at [151, 334] on td "Home Feedback P1" at bounding box center [245, 336] width 198 height 97
copy link "Home Feedback P1"
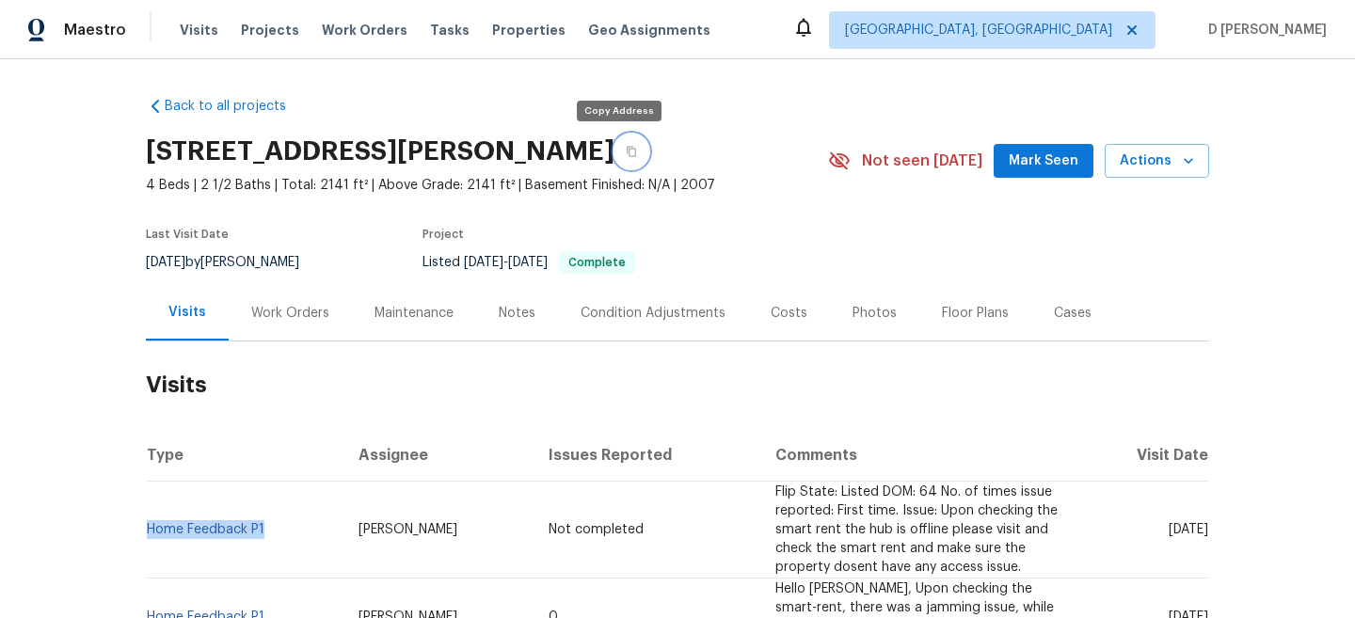
click at [626, 148] on icon "button" at bounding box center [631, 151] width 11 height 11
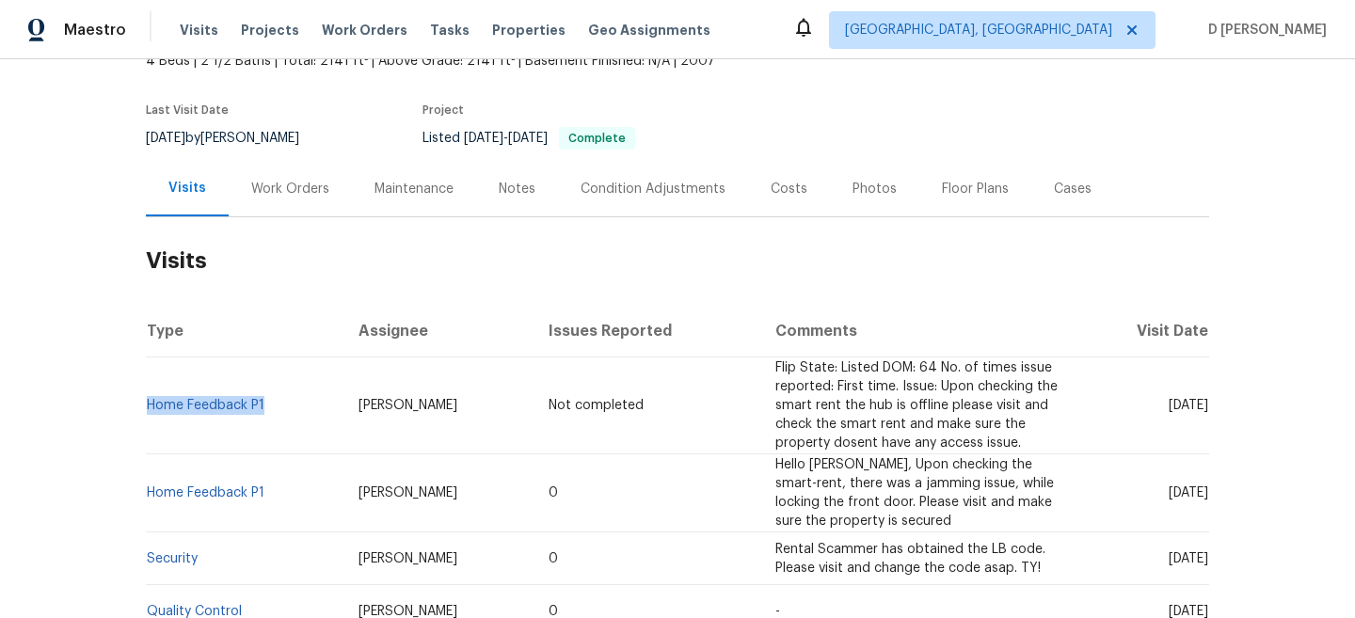
scroll to position [125, 0]
drag, startPoint x: 1132, startPoint y: 403, endPoint x: 1159, endPoint y: 403, distance: 26.4
click at [1169, 403] on span "Thu, Sep 18 2025" at bounding box center [1189, 404] width 40 height 13
click at [1168, 424] on td "Thu, Sep 18 2025" at bounding box center [1145, 405] width 130 height 97
drag, startPoint x: 1135, startPoint y: 404, endPoint x: 1175, endPoint y: 405, distance: 39.5
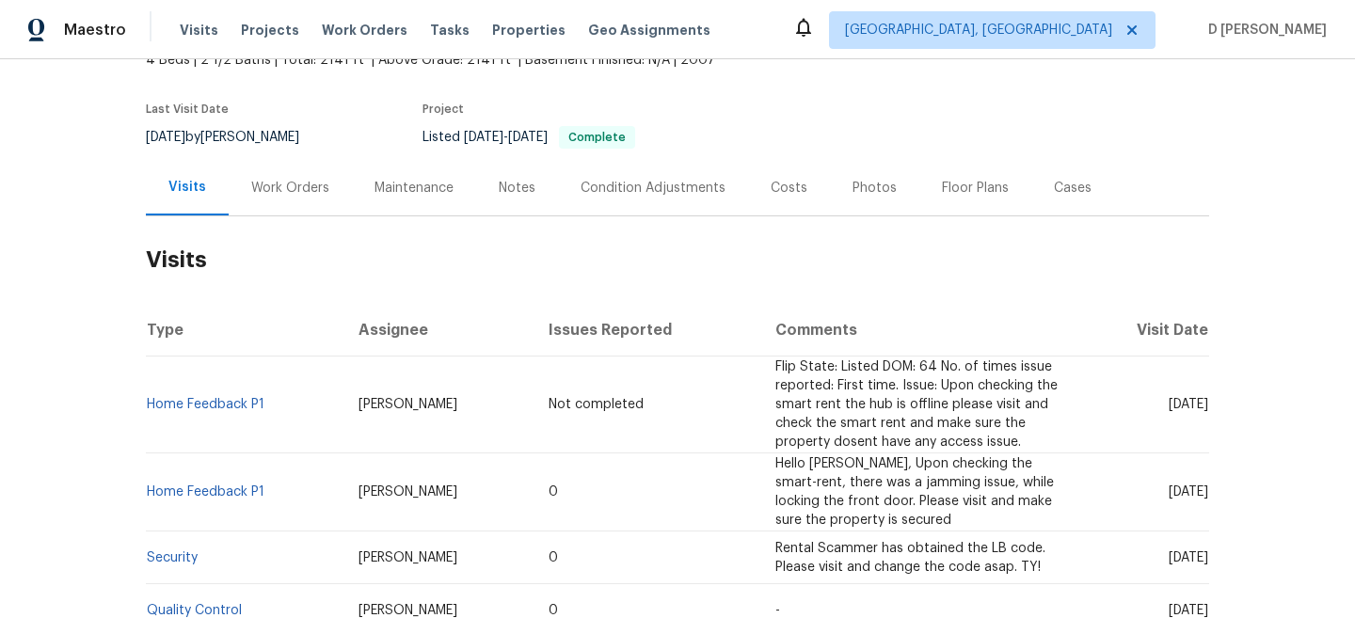
click at [1175, 405] on span "Thu, Sep 18 2025" at bounding box center [1189, 404] width 40 height 13
copy span "Sep 18"
drag, startPoint x: 279, startPoint y: 407, endPoint x: 151, endPoint y: 404, distance: 128.0
click at [151, 404] on td "Home Feedback P1" at bounding box center [245, 405] width 198 height 97
copy link "Home Feedback P1"
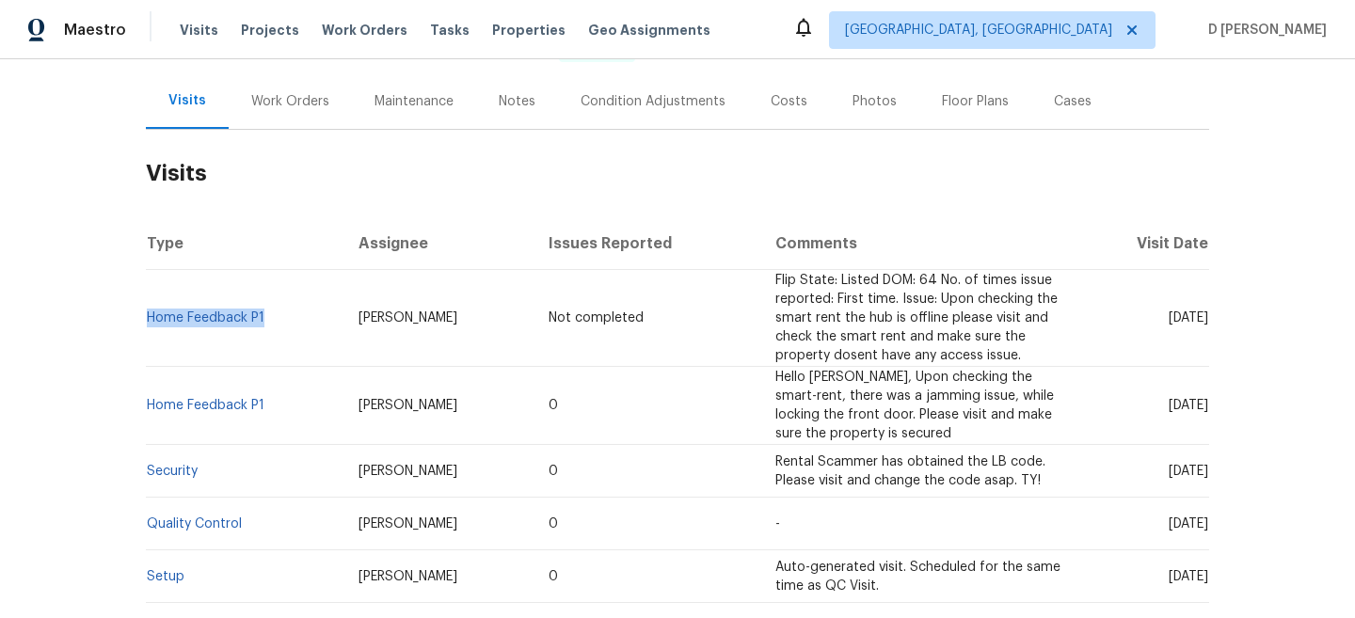
scroll to position [225, 0]
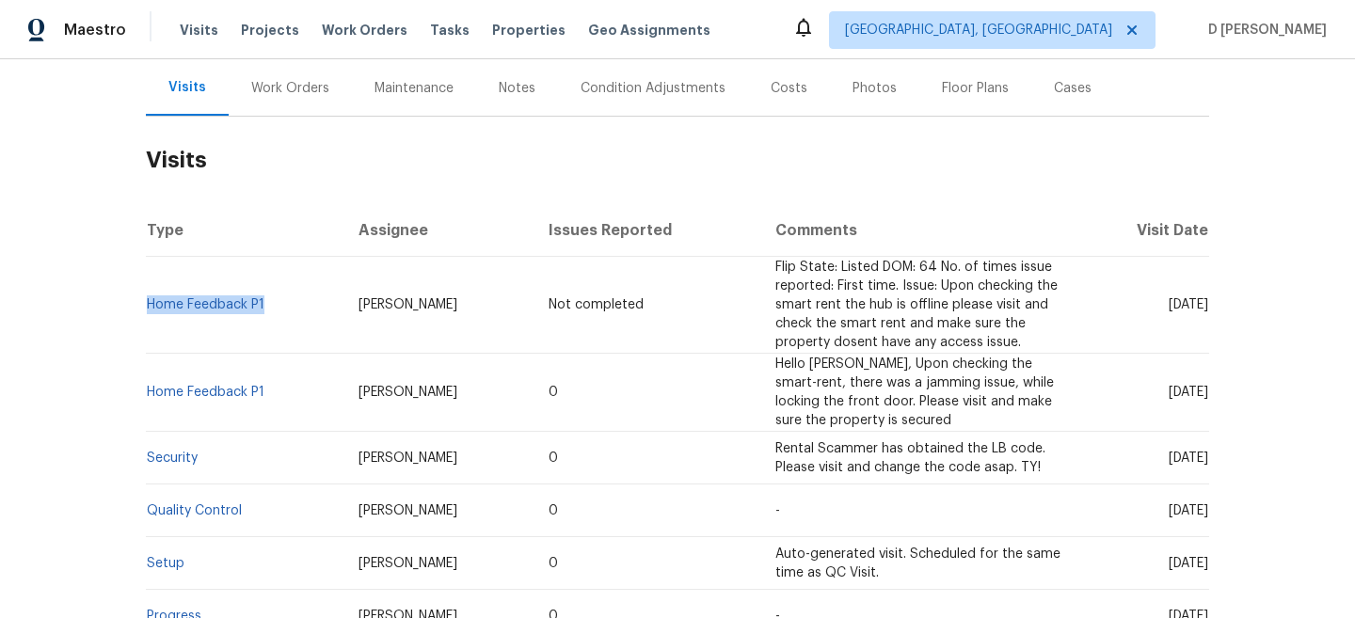
drag, startPoint x: 1128, startPoint y: 390, endPoint x: 1173, endPoint y: 390, distance: 44.2
click at [1173, 390] on span "Thu, Sep 04 2025" at bounding box center [1189, 392] width 40 height 13
copy span "Sep 04"
drag, startPoint x: 271, startPoint y: 391, endPoint x: 151, endPoint y: 390, distance: 120.5
click at [151, 390] on td "Home Feedback P1" at bounding box center [245, 393] width 198 height 78
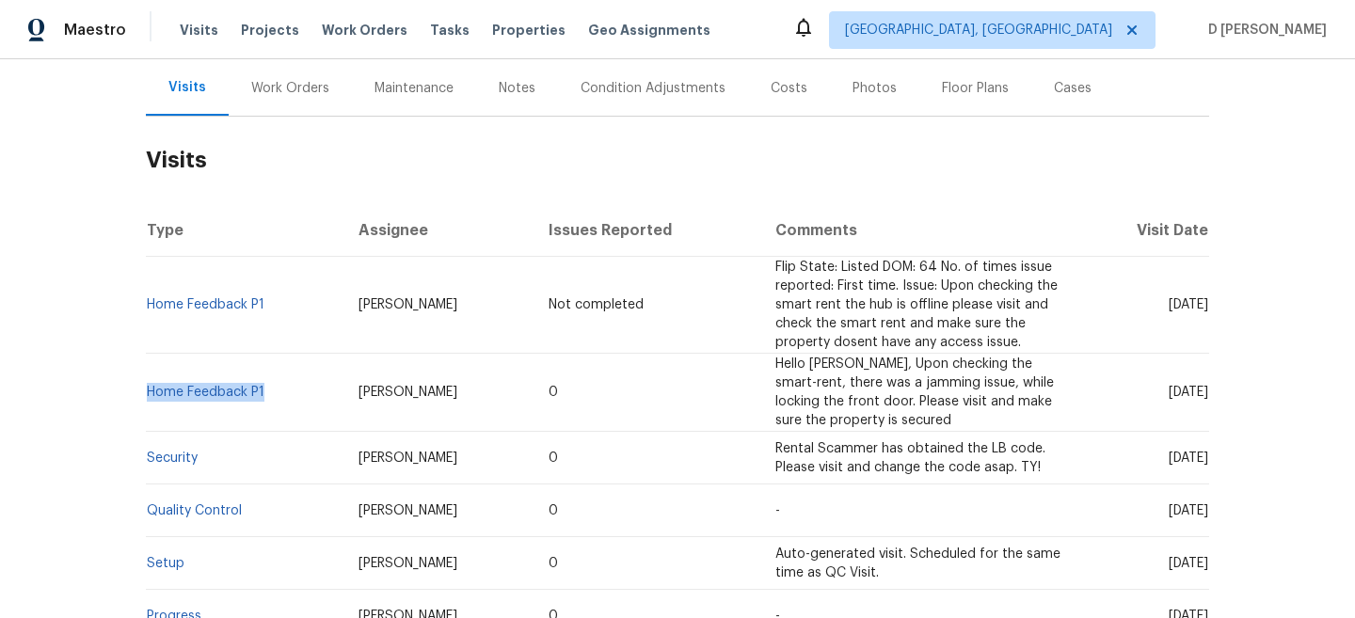
copy link "Home Feedback P1"
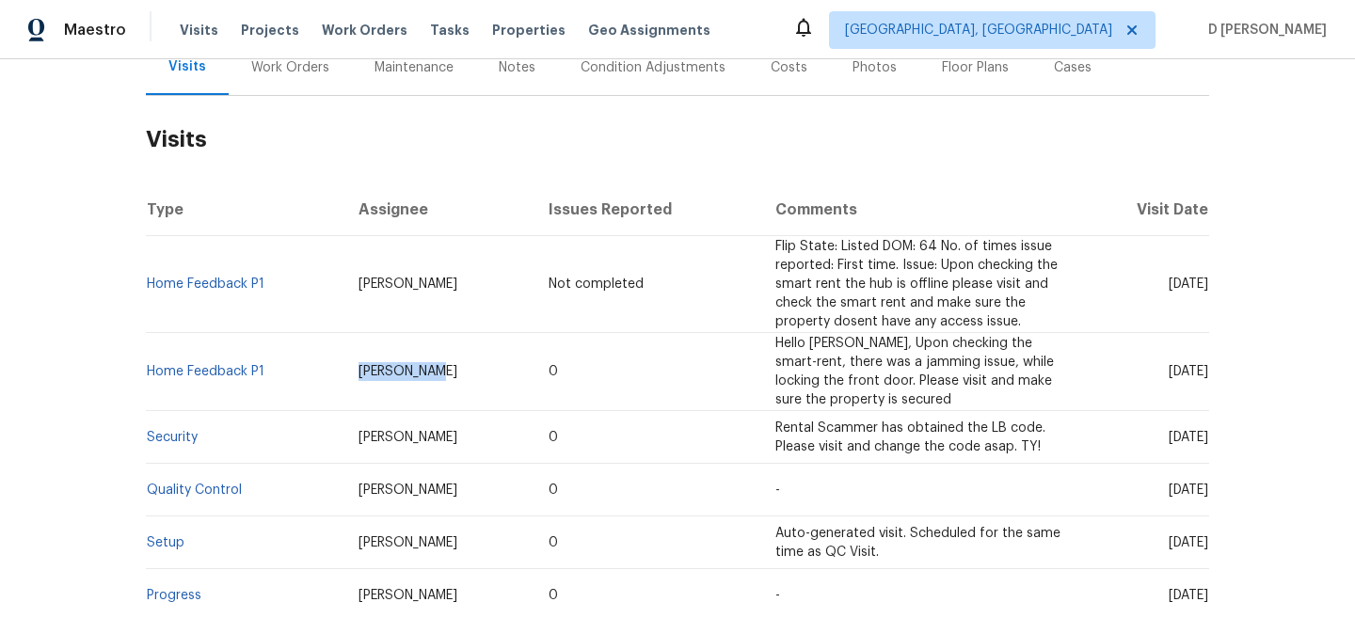
drag, startPoint x: 353, startPoint y: 369, endPoint x: 460, endPoint y: 368, distance: 107.3
click at [460, 368] on td "Ryan Carder" at bounding box center [439, 372] width 191 height 78
copy span "Ryan Carder"
drag, startPoint x: 273, startPoint y: 284, endPoint x: 149, endPoint y: 282, distance: 124.2
click at [149, 282] on td "Home Feedback P1" at bounding box center [245, 284] width 198 height 97
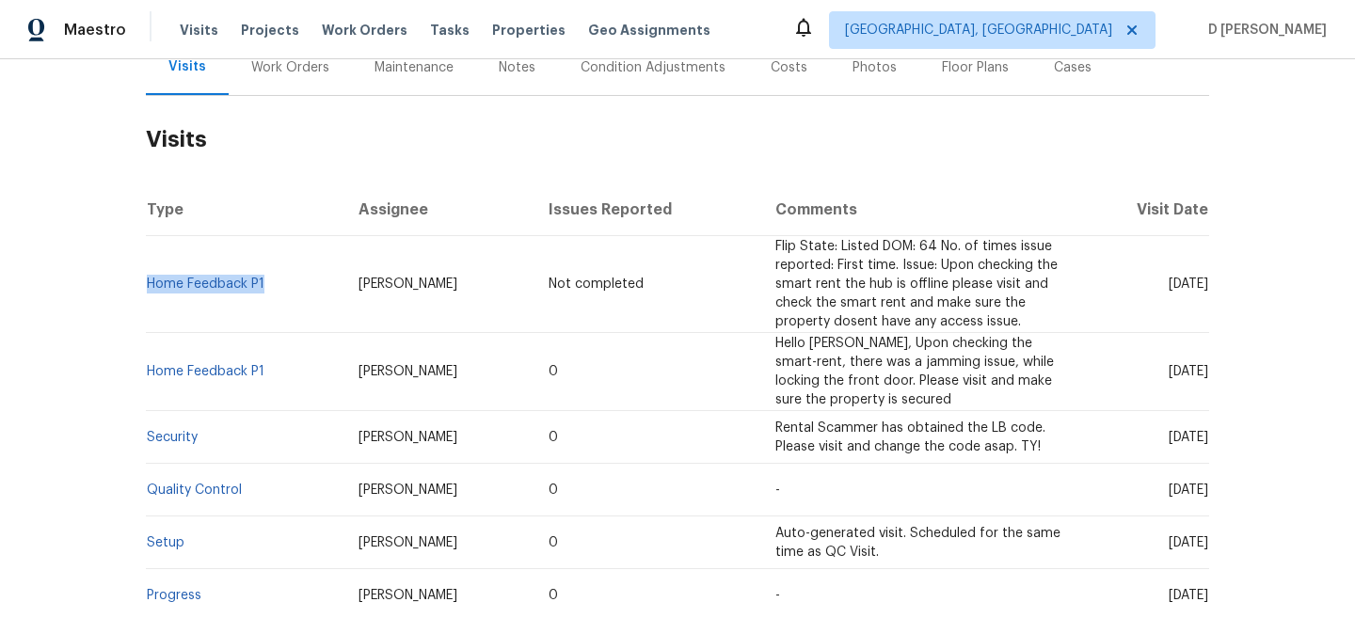
copy link "Home Feedback P1"
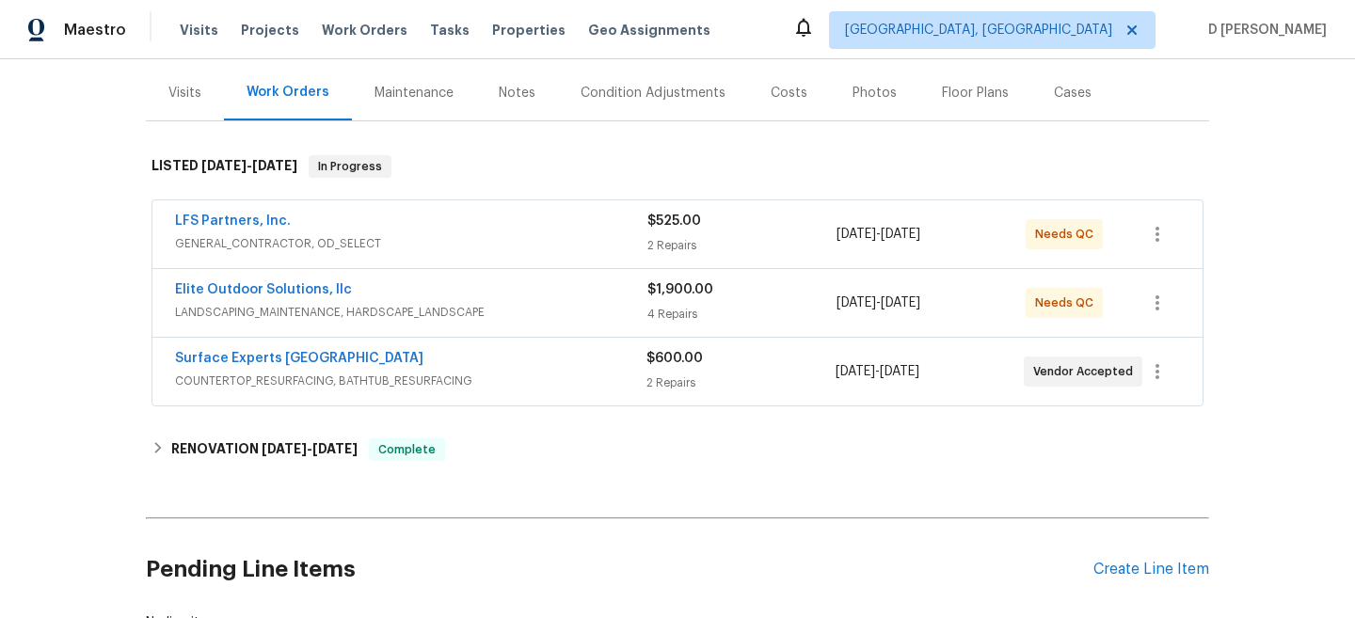
scroll to position [219, 0]
click at [193, 104] on div "Visits" at bounding box center [185, 94] width 78 height 56
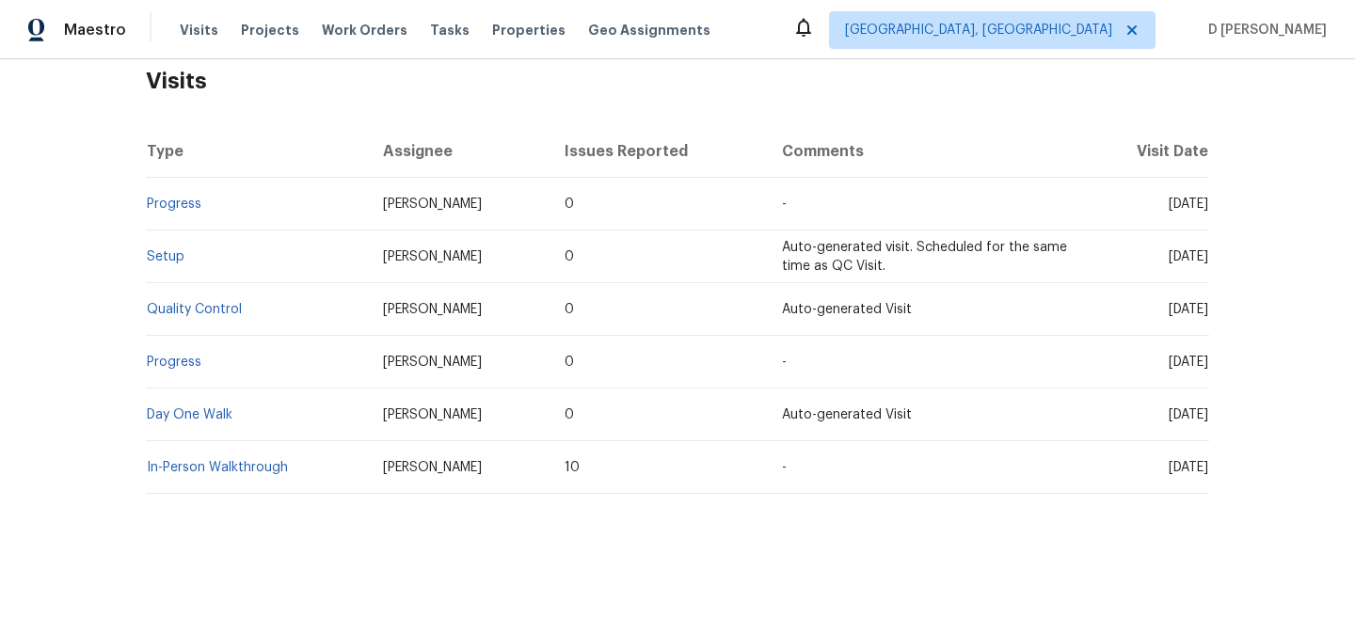
scroll to position [280, 0]
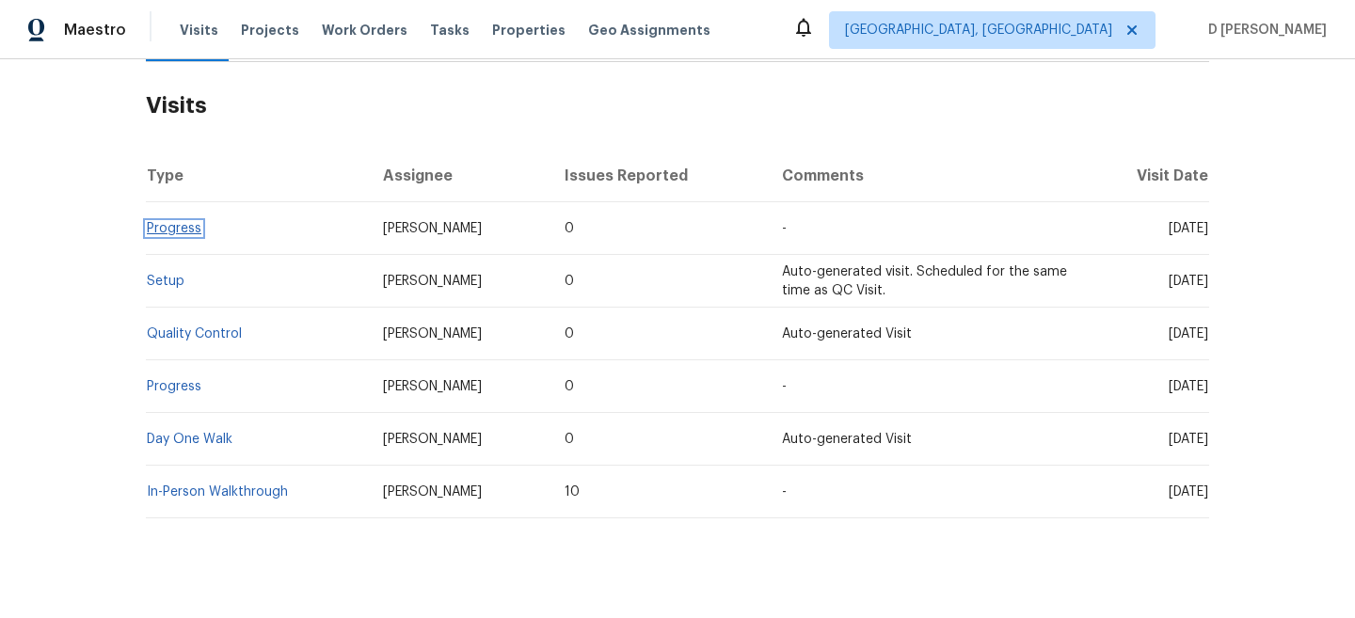
click at [172, 233] on link "Progress" at bounding box center [174, 228] width 55 height 13
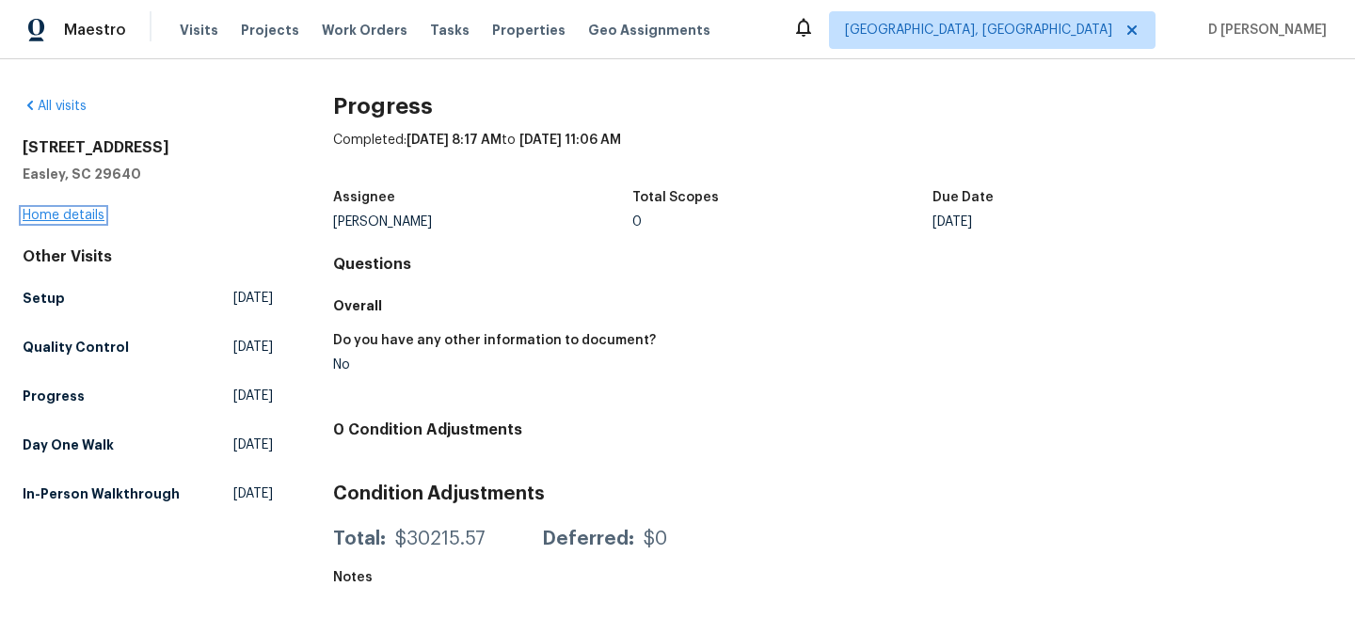
click at [88, 215] on link "Home details" at bounding box center [64, 215] width 82 height 13
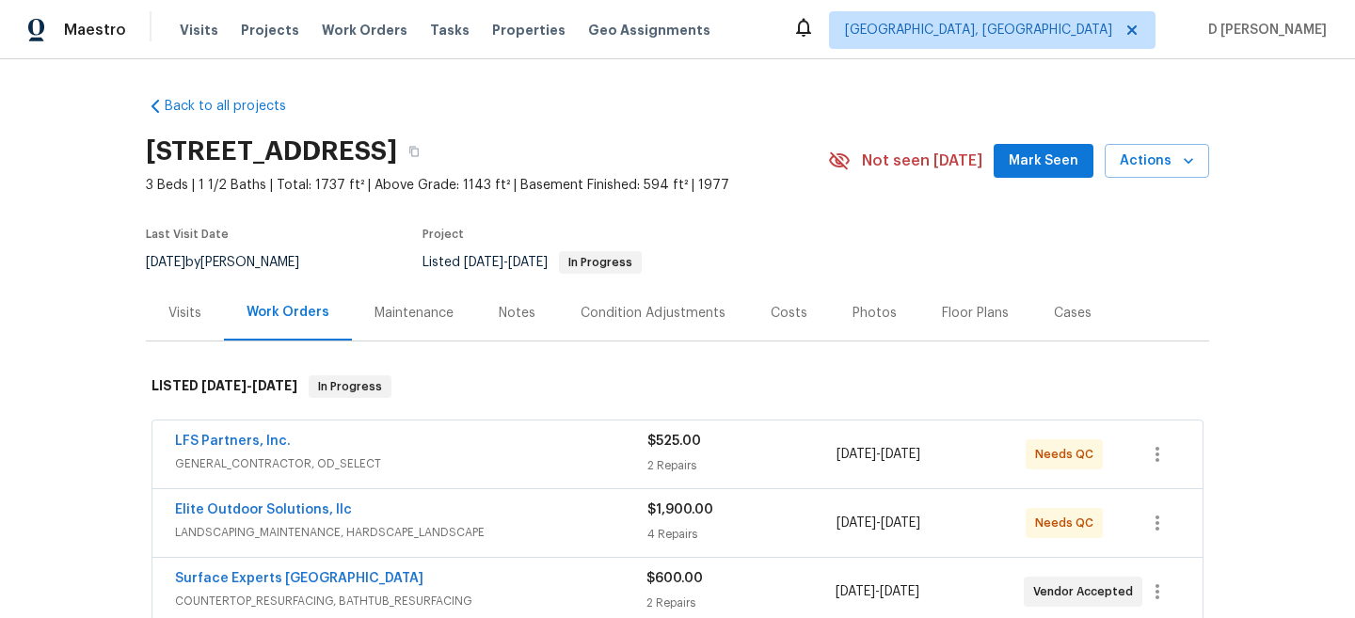
scroll to position [161, 0]
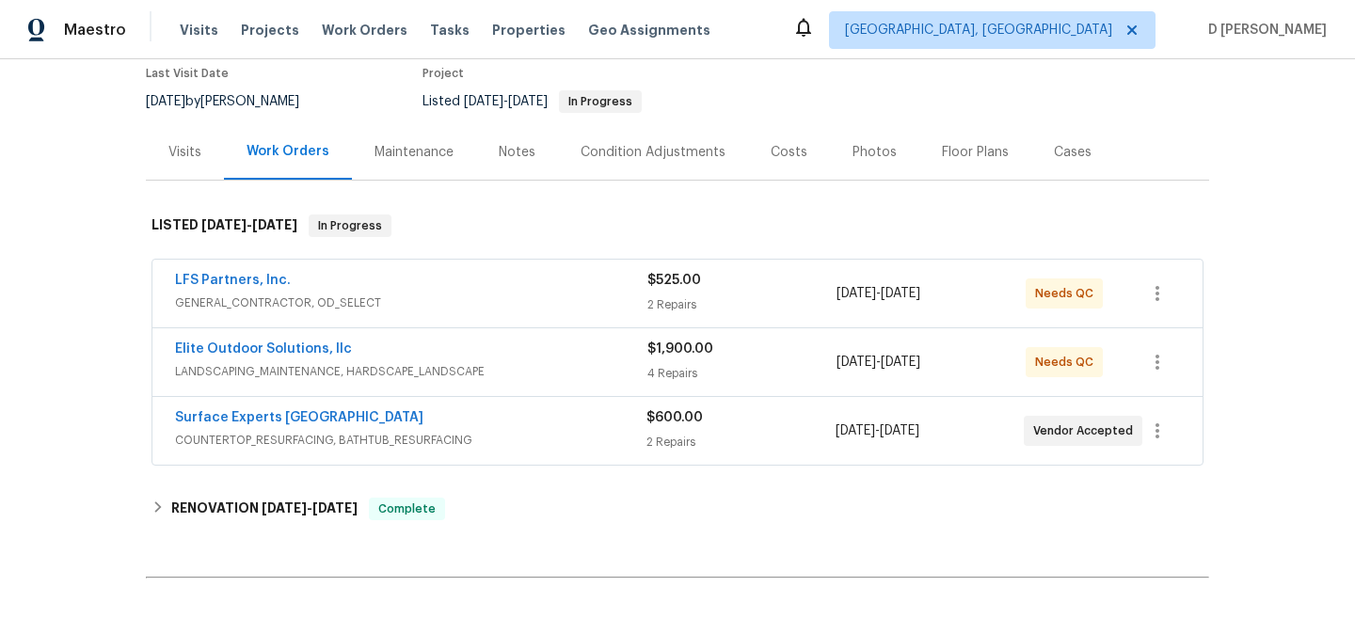
click at [476, 437] on span "COUNTERTOP_RESURFACING, BATHTUB_RESURFACING" at bounding box center [411, 440] width 472 height 19
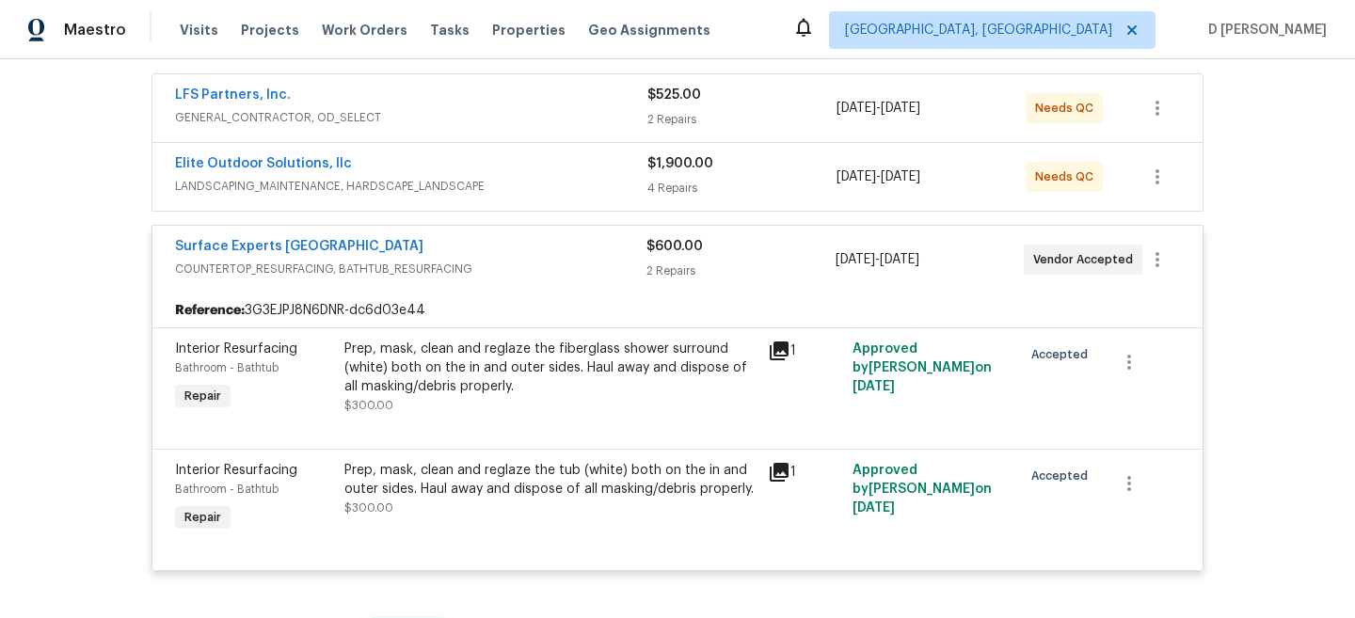
scroll to position [0, 0]
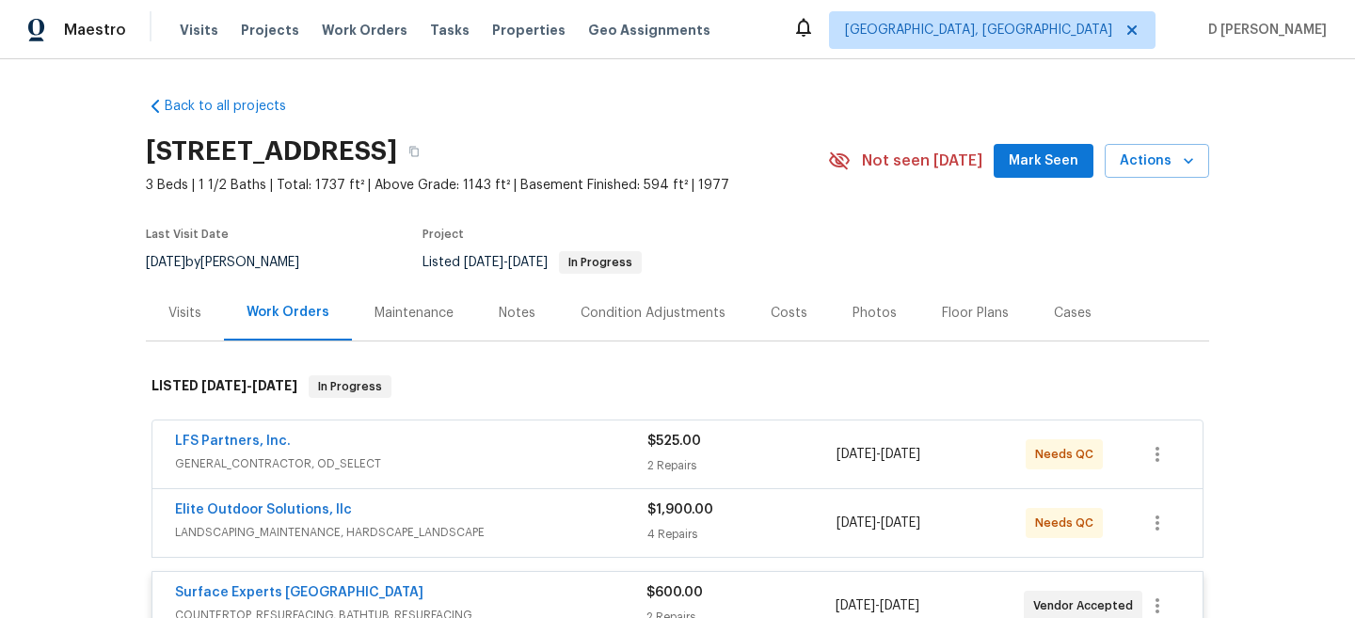
click at [199, 315] on div "Visits" at bounding box center [184, 313] width 33 height 19
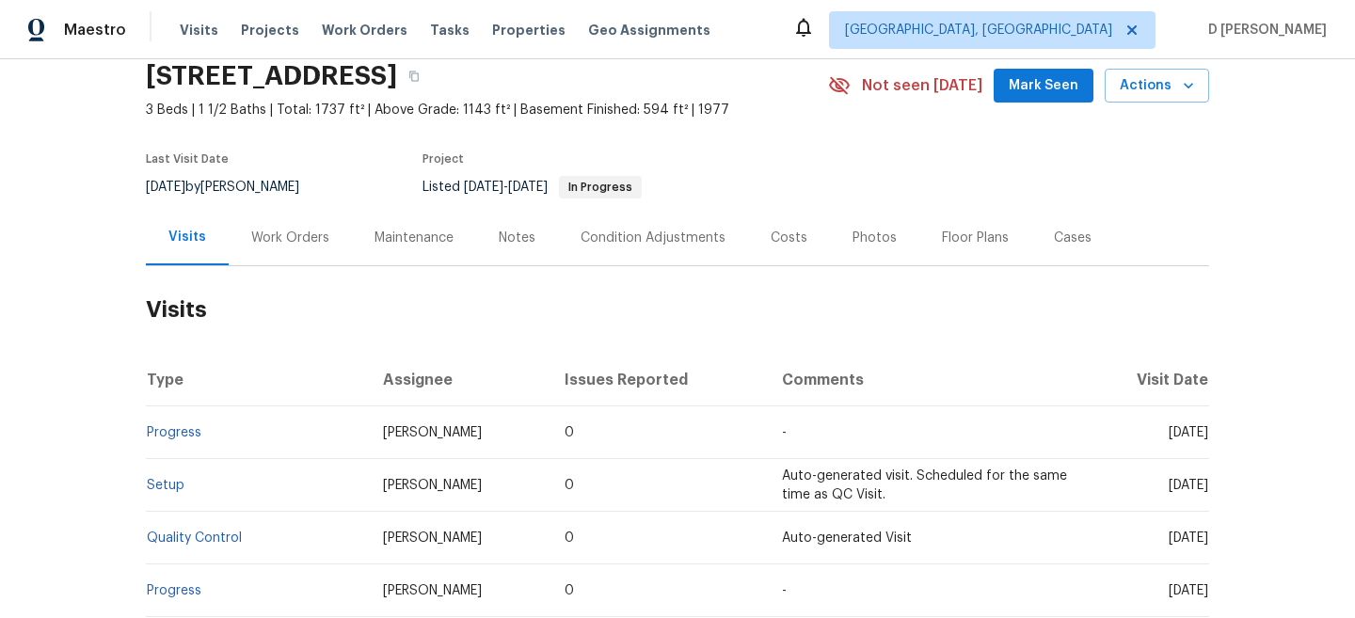
scroll to position [85, 0]
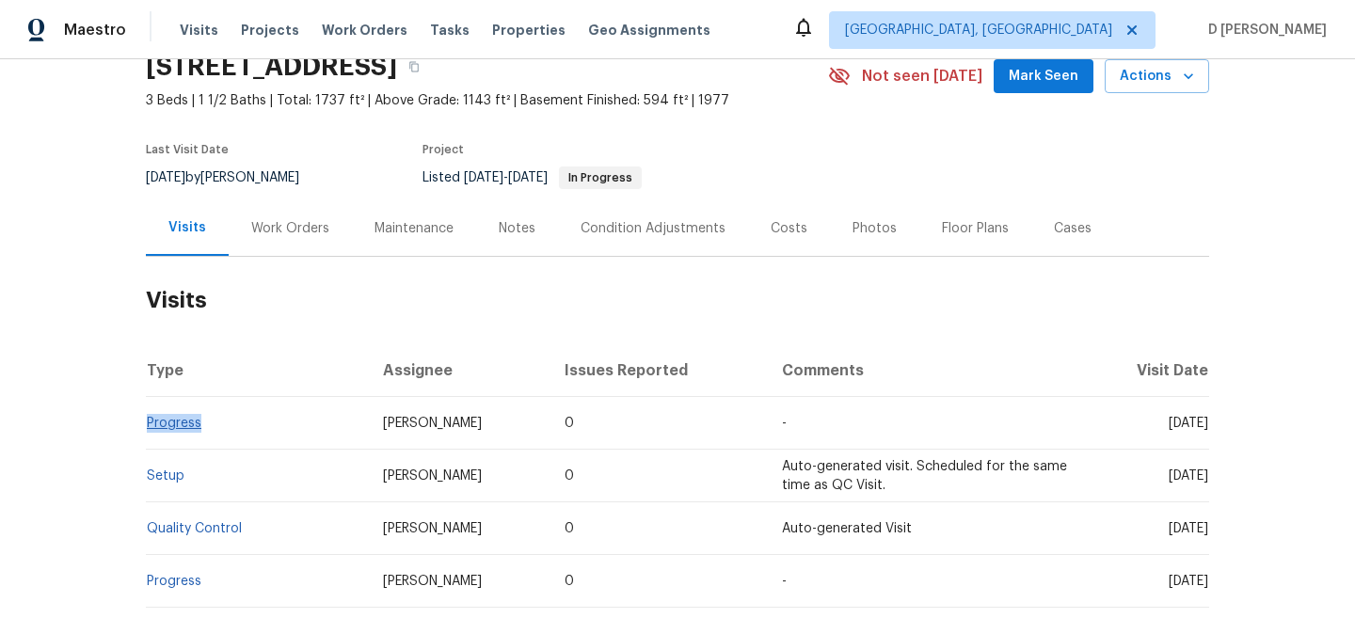
drag, startPoint x: 212, startPoint y: 424, endPoint x: 148, endPoint y: 424, distance: 64.0
click at [148, 424] on td "Progress" at bounding box center [257, 423] width 222 height 53
copy link "Progress"
